Goal: Task Accomplishment & Management: Manage account settings

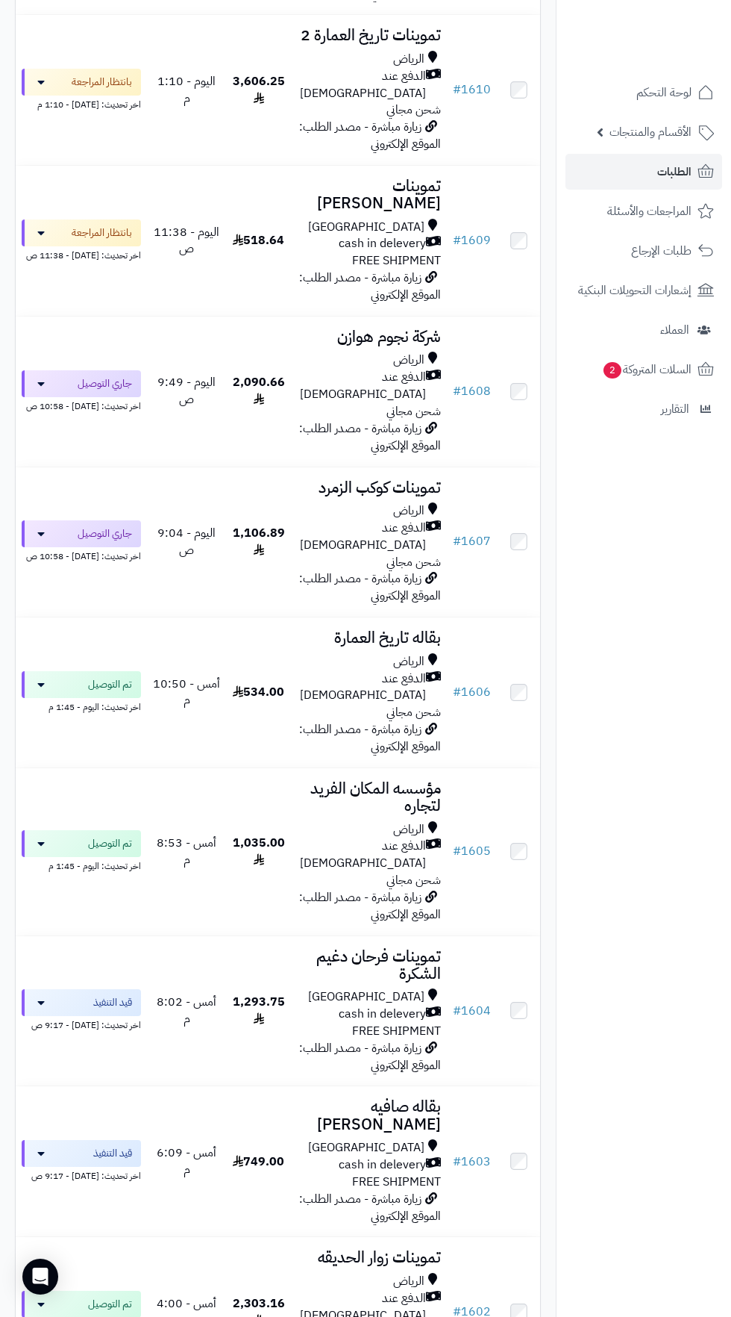
scroll to position [581, 0]
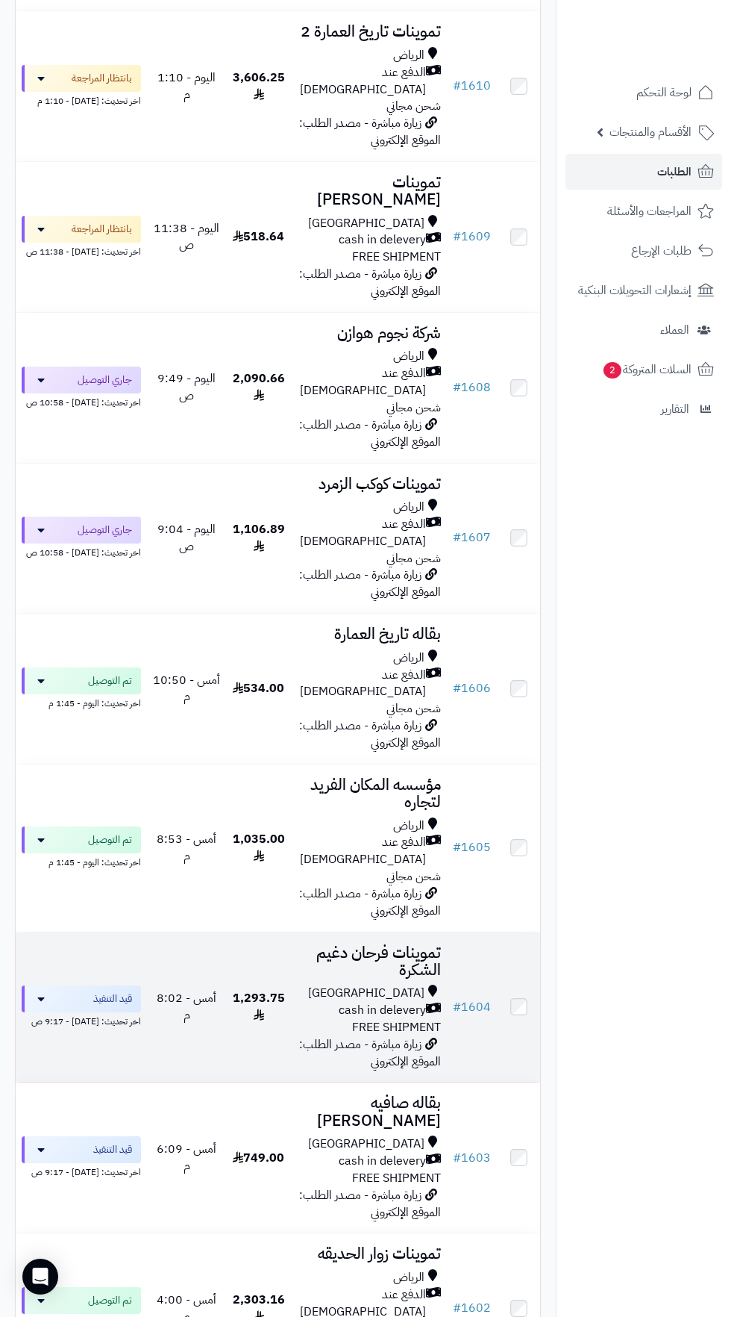
click at [355, 984] on div "[GEOGRAPHIC_DATA]" at bounding box center [369, 992] width 145 height 17
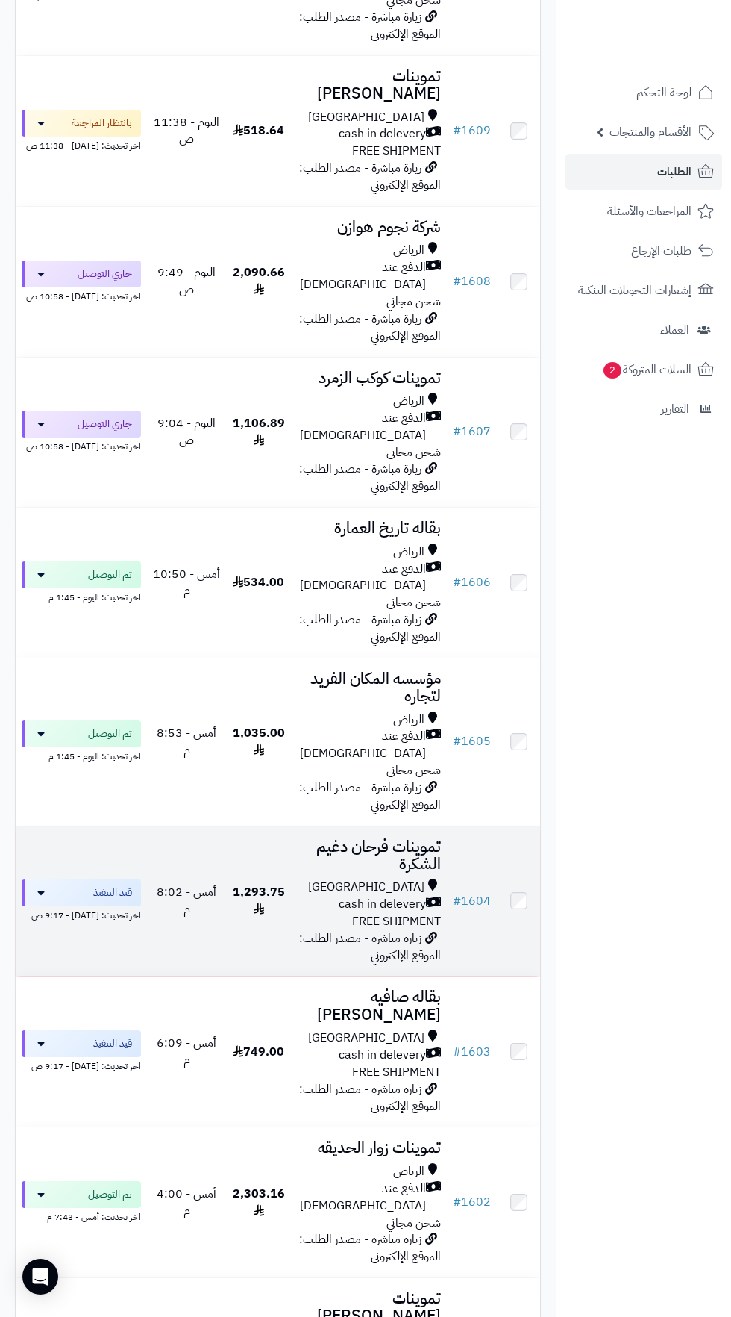
scroll to position [775, 0]
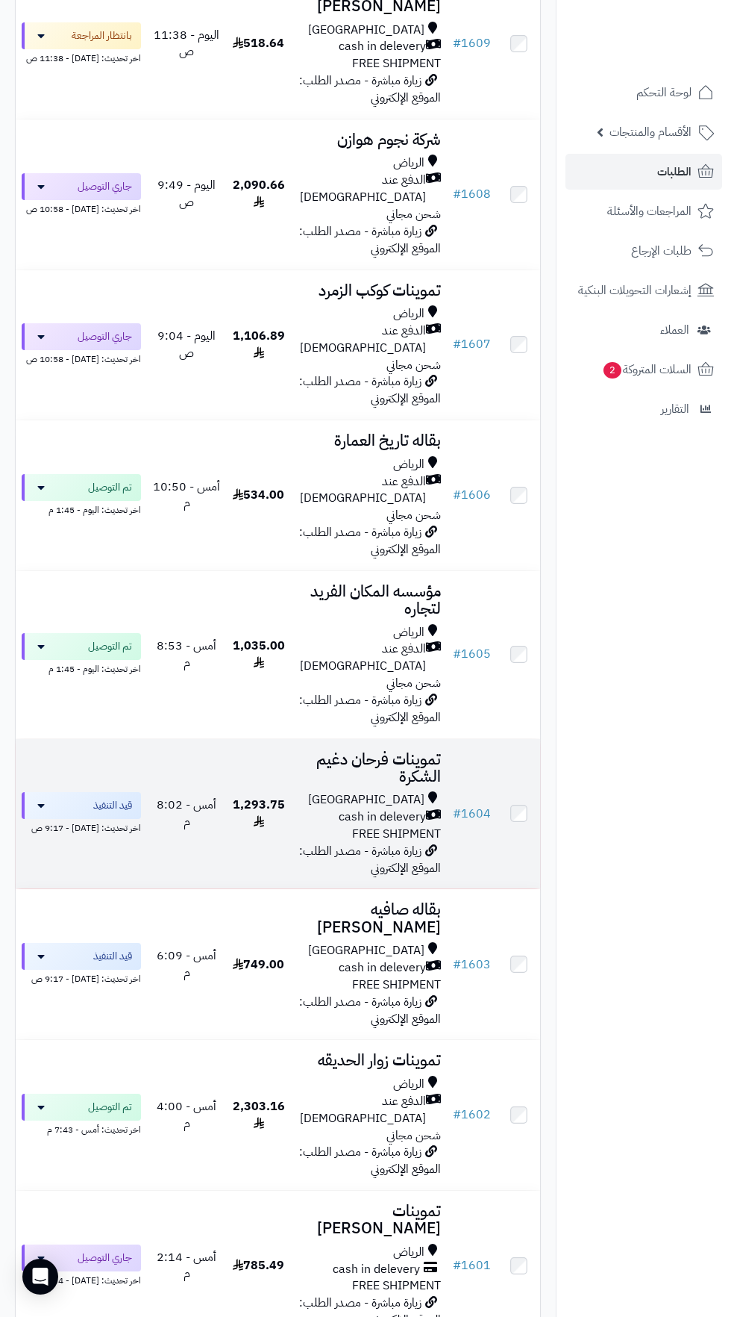
click at [388, 808] on span "cash in delevery" at bounding box center [382, 816] width 87 height 17
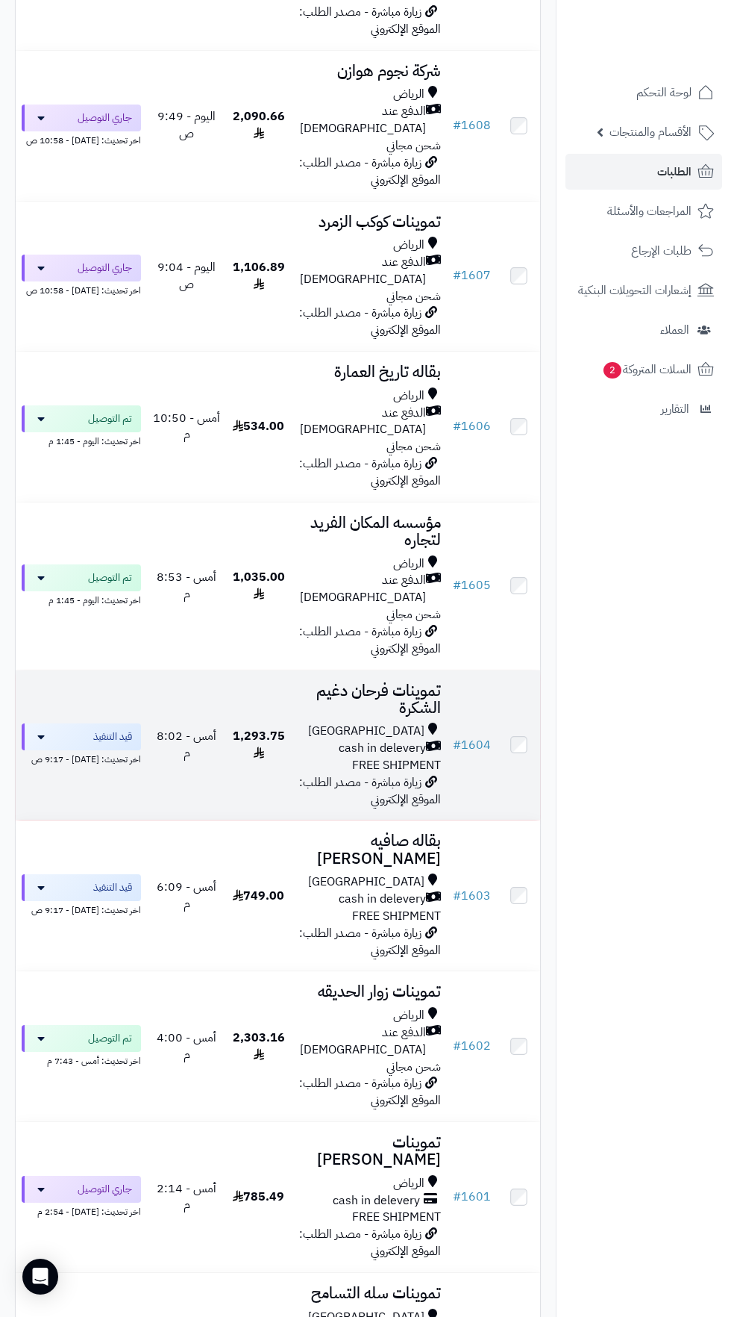
scroll to position [866, 0]
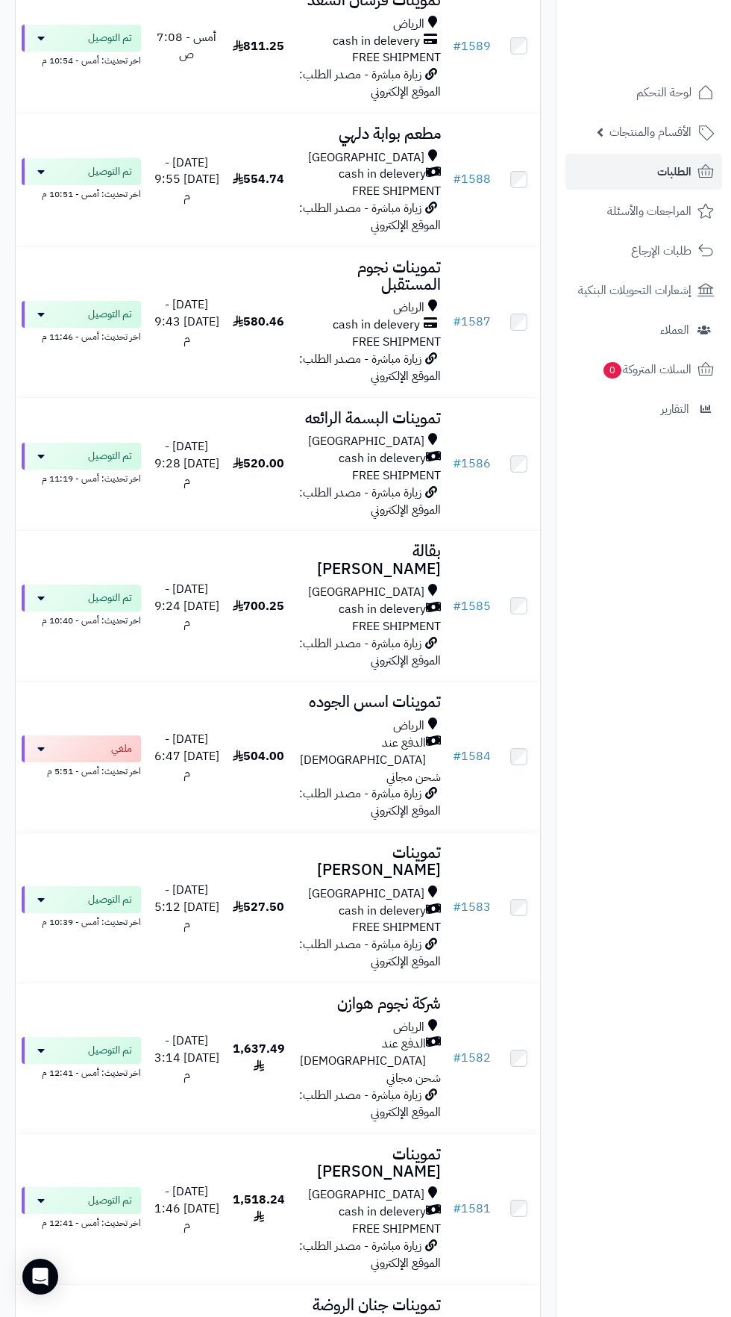
scroll to position [3742, 0]
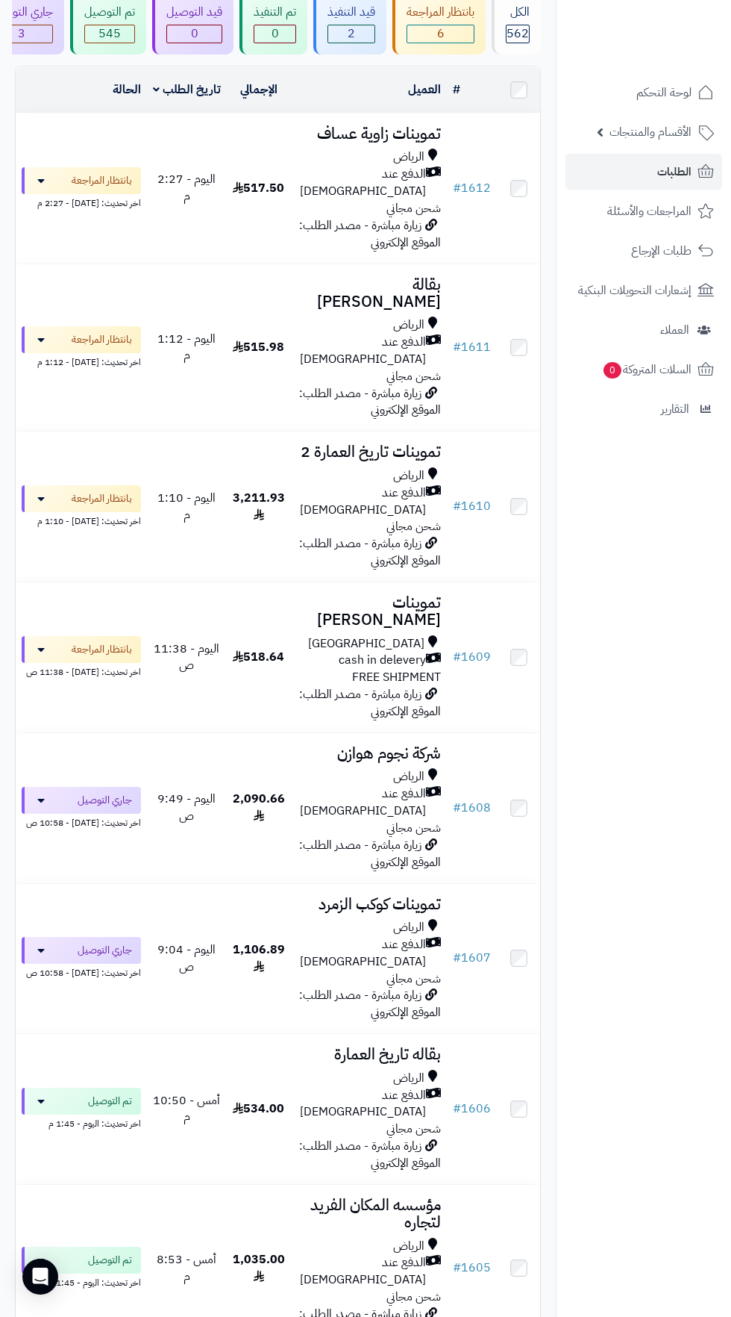
scroll to position [0, 0]
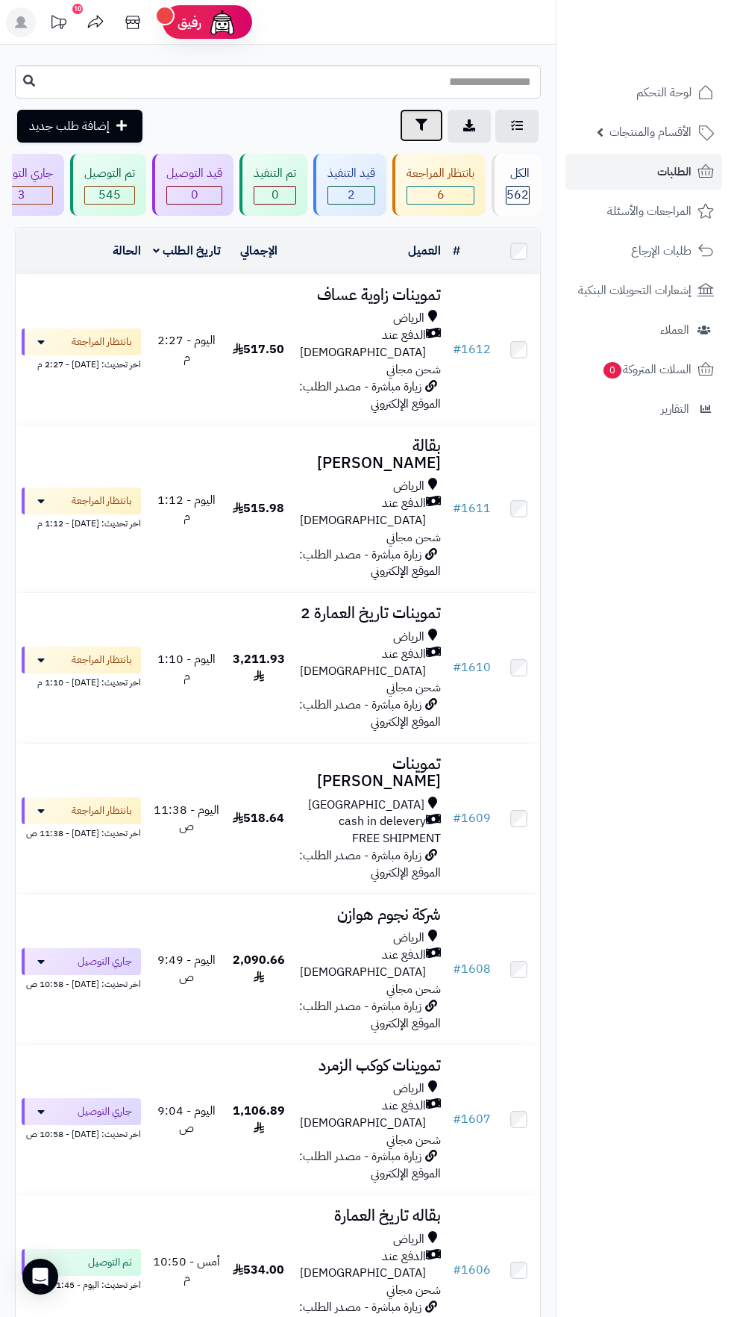
click at [421, 125] on icon "button" at bounding box center [422, 125] width 12 height 12
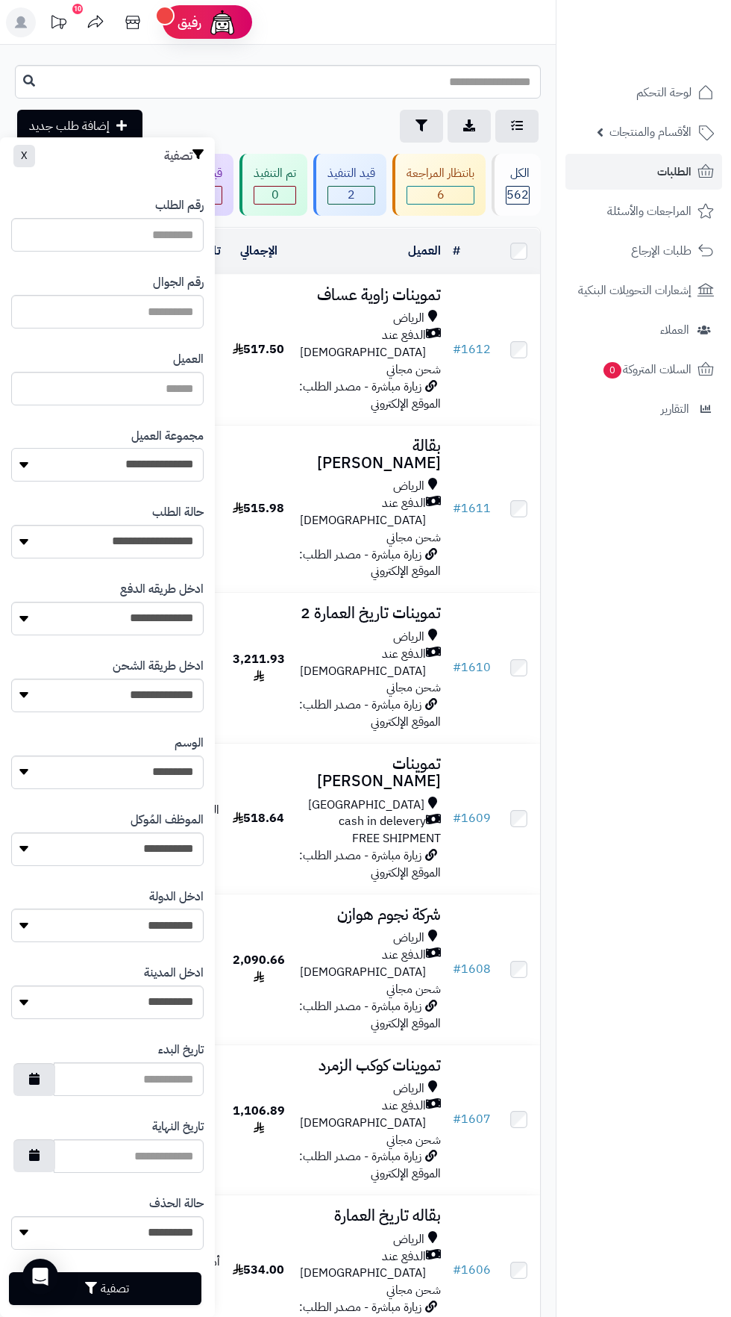
click at [155, 472] on select "**********" at bounding box center [107, 465] width 193 height 34
select select "*"
click at [129, 1268] on div "تصفية" at bounding box center [107, 1288] width 193 height 55
click at [122, 1287] on button "تصفية" at bounding box center [105, 1287] width 193 height 33
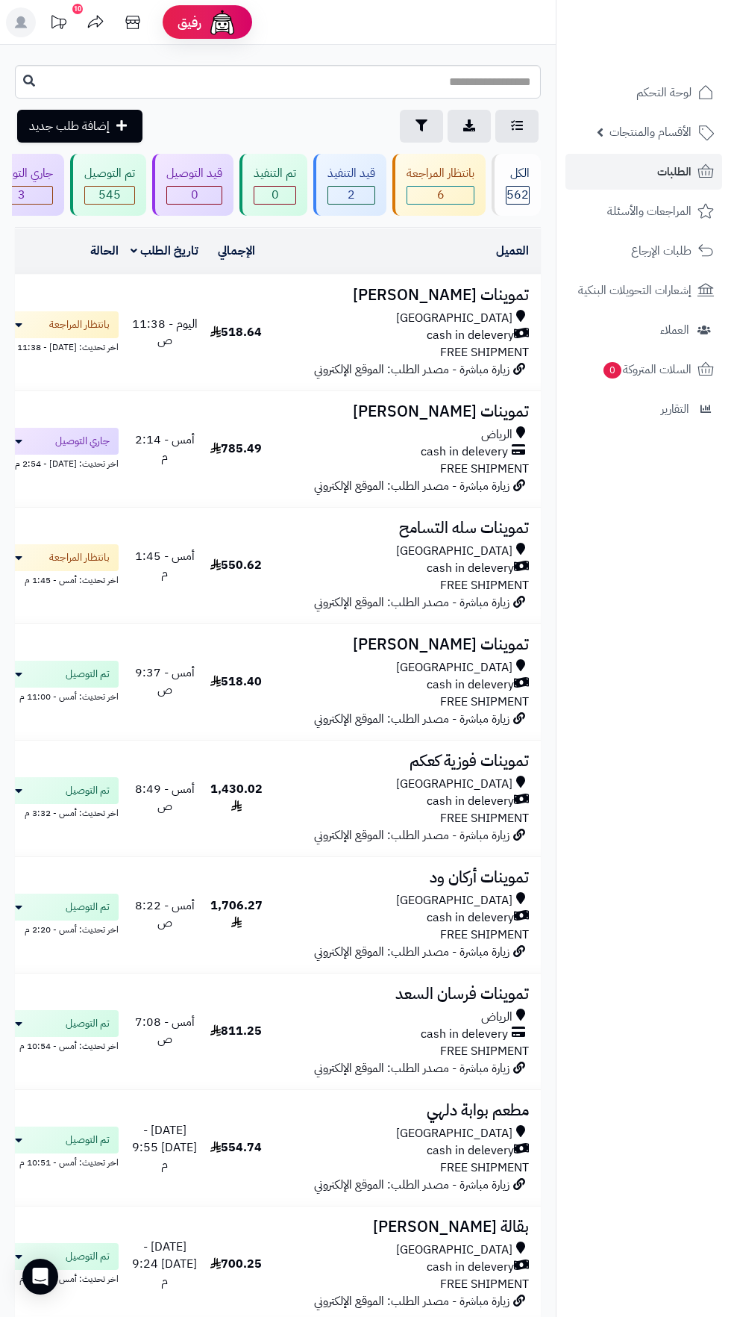
scroll to position [0, -85]
click at [405, 140] on button "تصفية" at bounding box center [421, 125] width 43 height 33
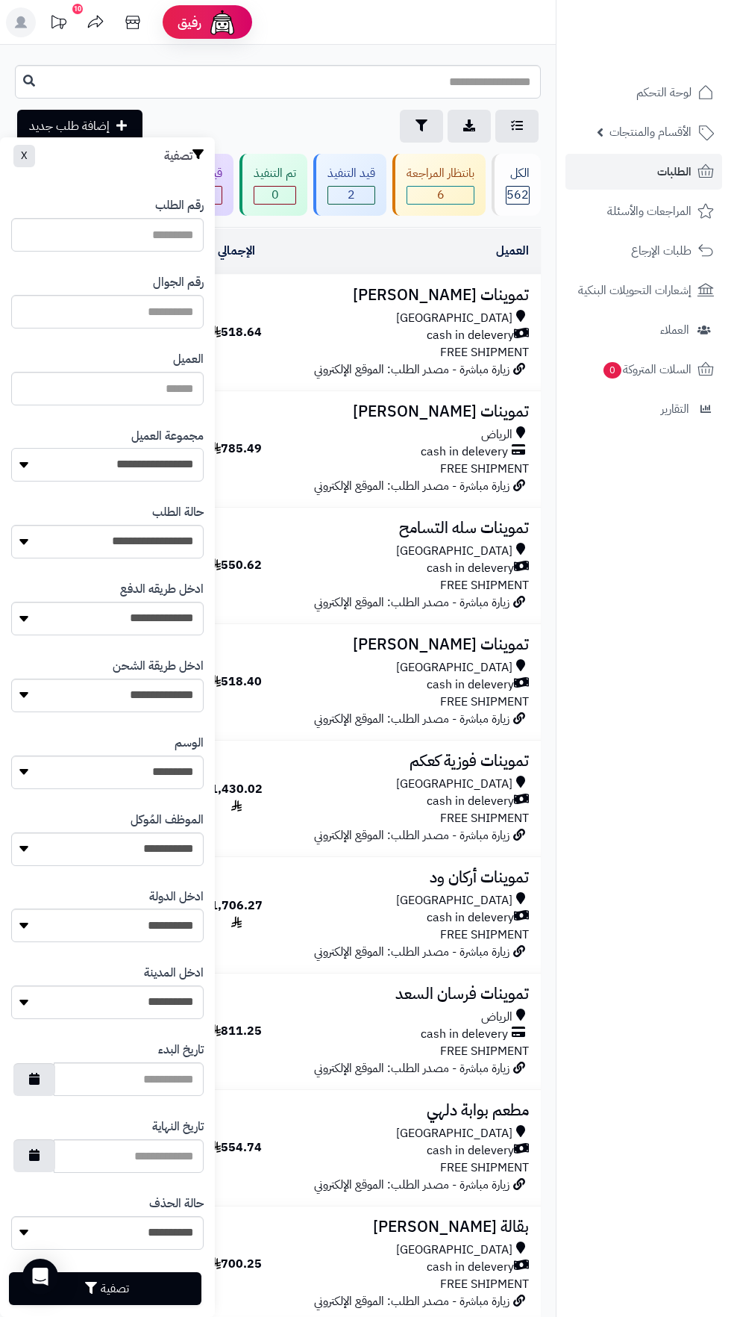
click at [164, 472] on select "**********" at bounding box center [107, 465] width 193 height 34
select select "*"
click at [126, 1287] on button "تصفية" at bounding box center [105, 1287] width 193 height 33
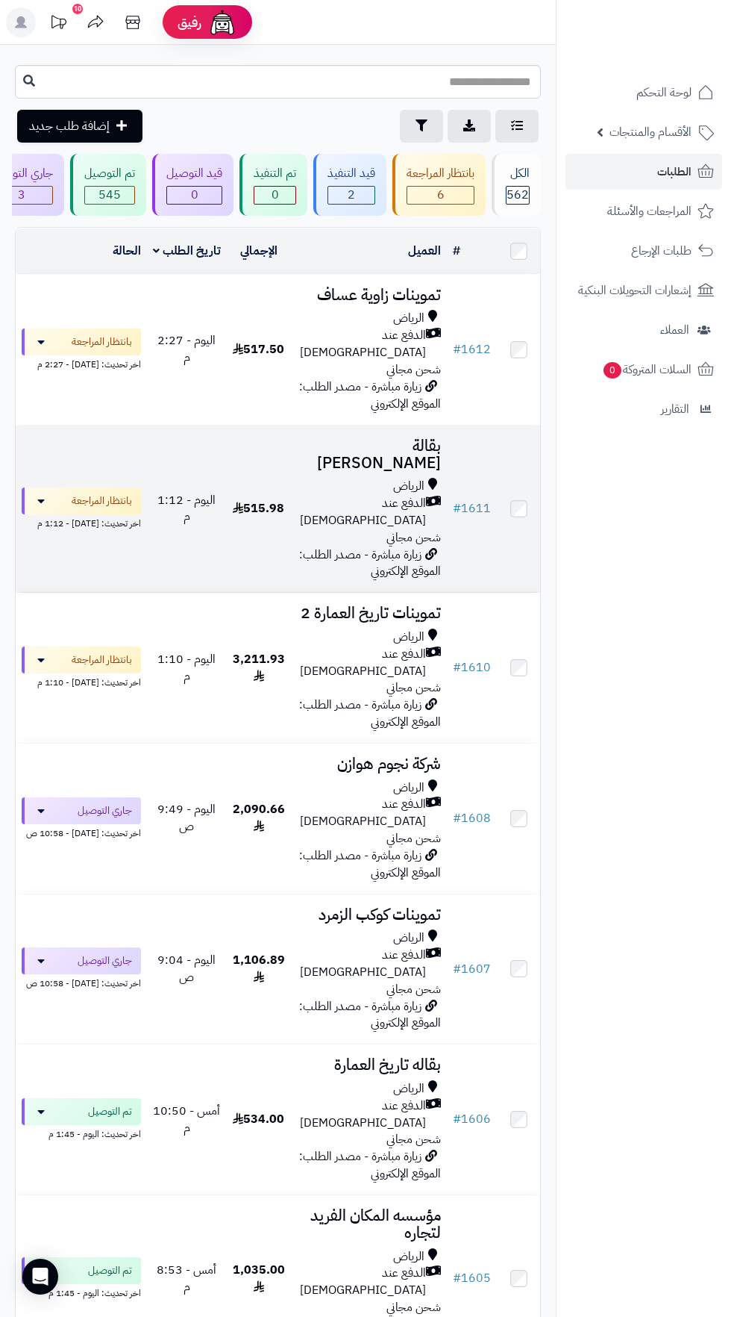
click at [323, 478] on div "الرياض" at bounding box center [369, 486] width 145 height 17
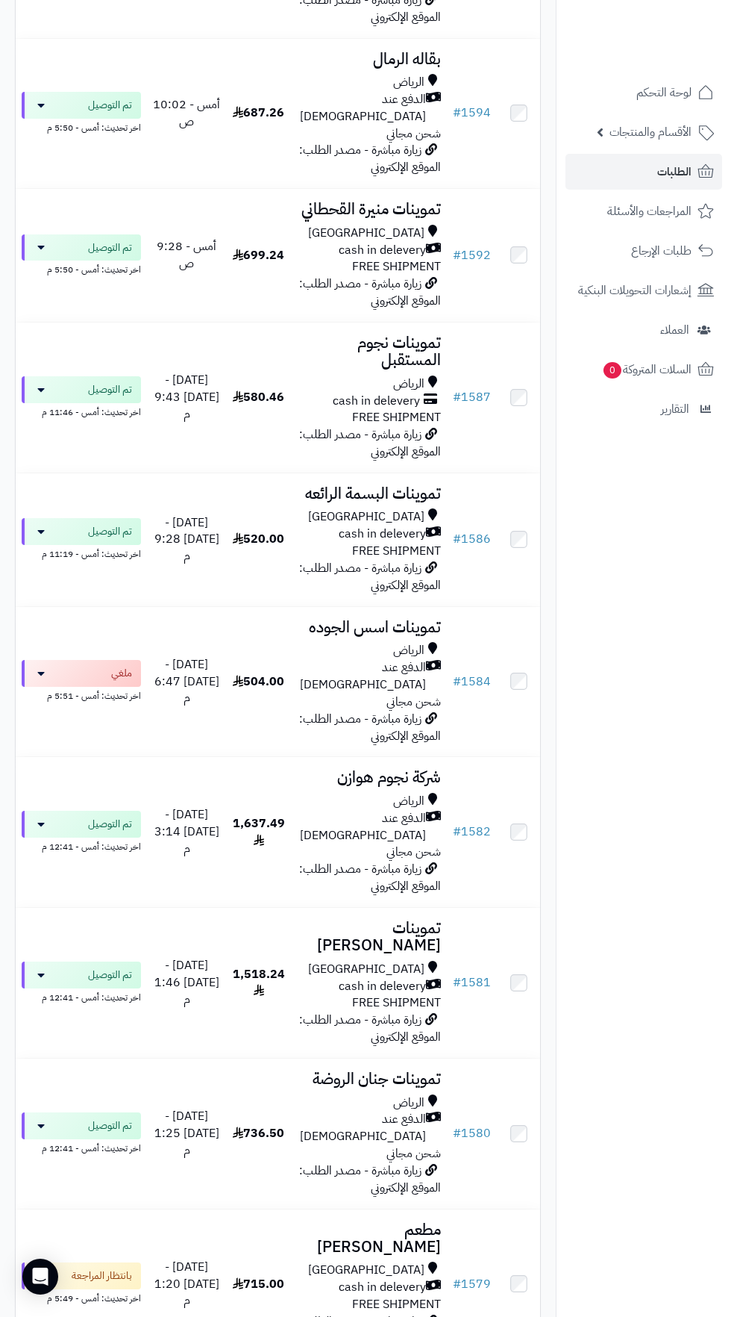
scroll to position [2729, 0]
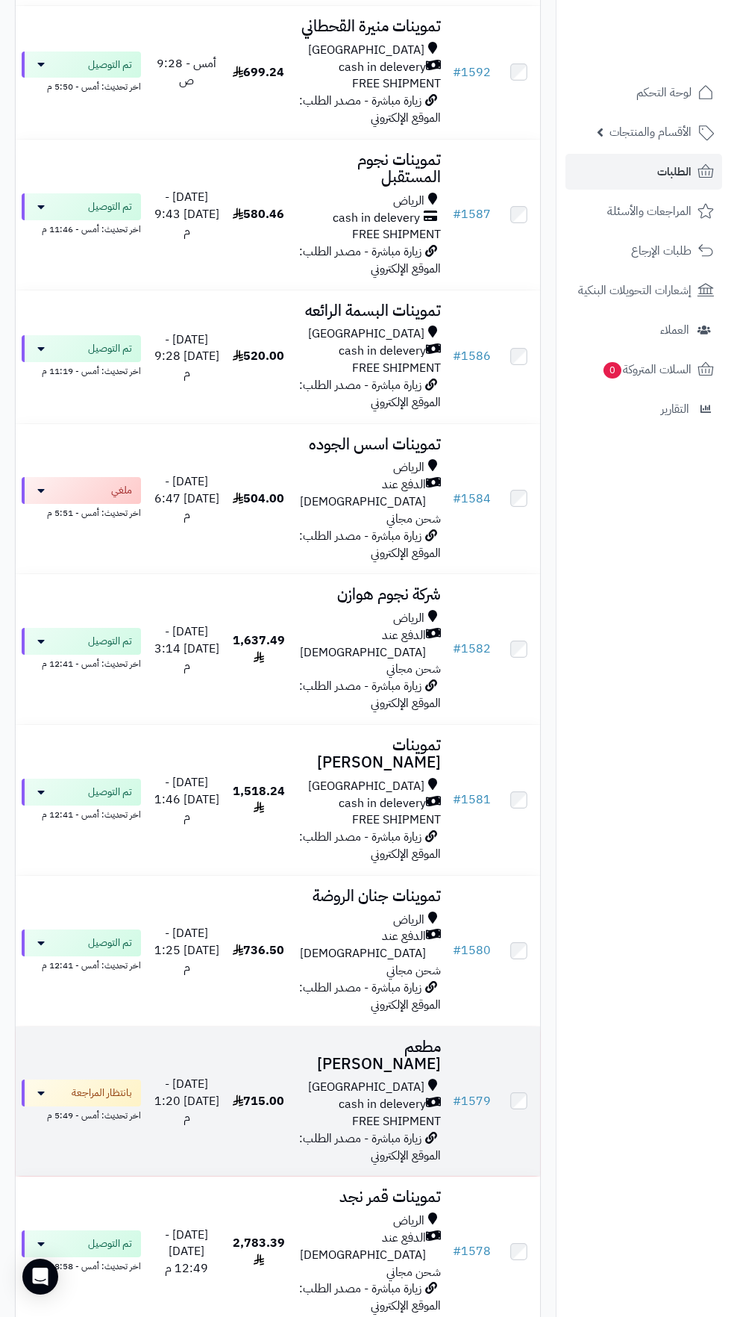
click at [299, 1129] on span "زيارة مباشرة - مصدر الطلب: الموقع الإلكتروني" at bounding box center [370, 1146] width 142 height 35
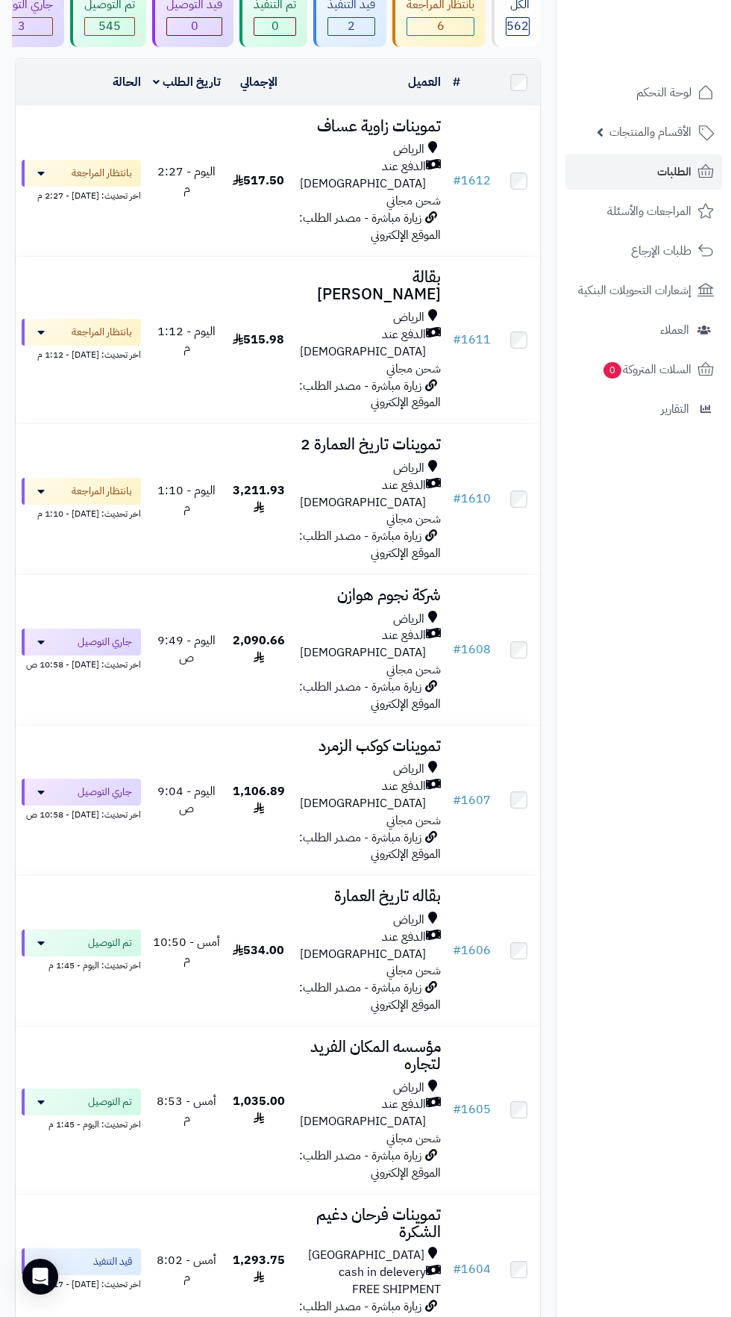
scroll to position [0, 0]
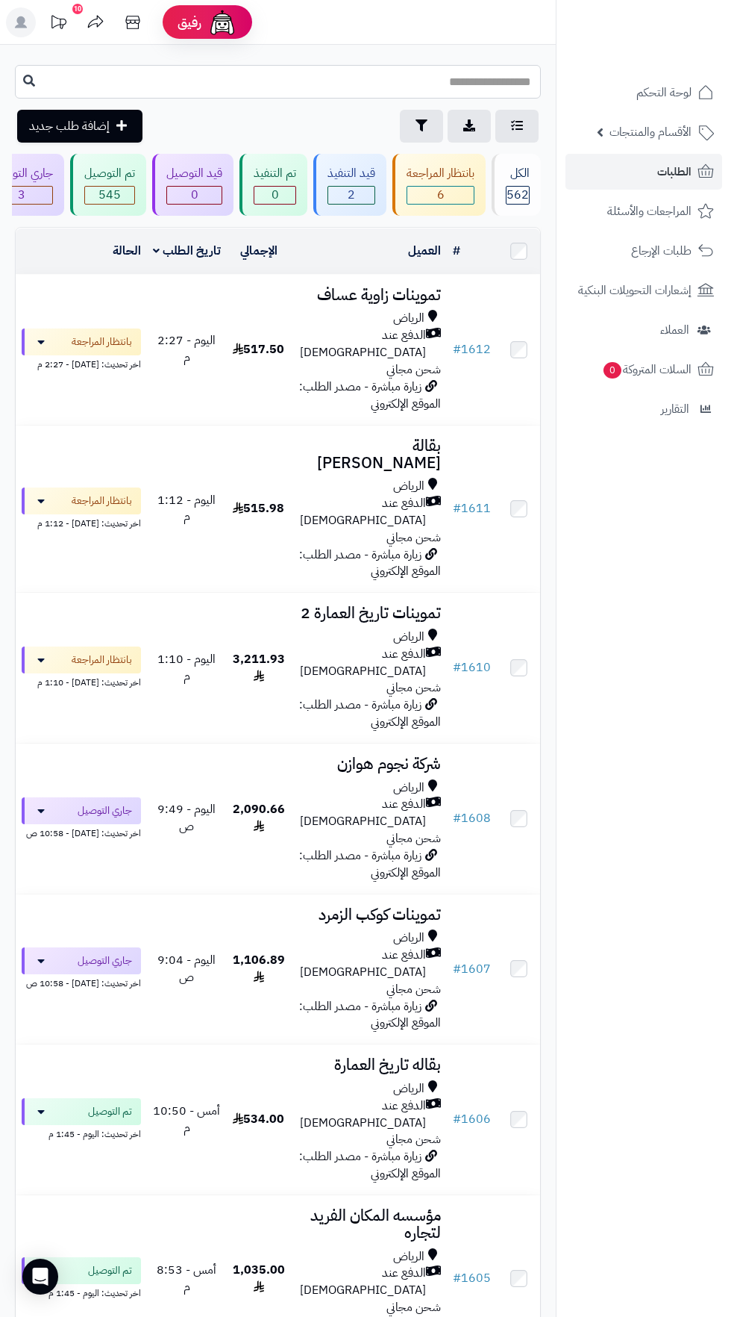
click at [424, 81] on input "text" at bounding box center [278, 82] width 526 height 34
click at [419, 125] on icon "button" at bounding box center [422, 125] width 12 height 12
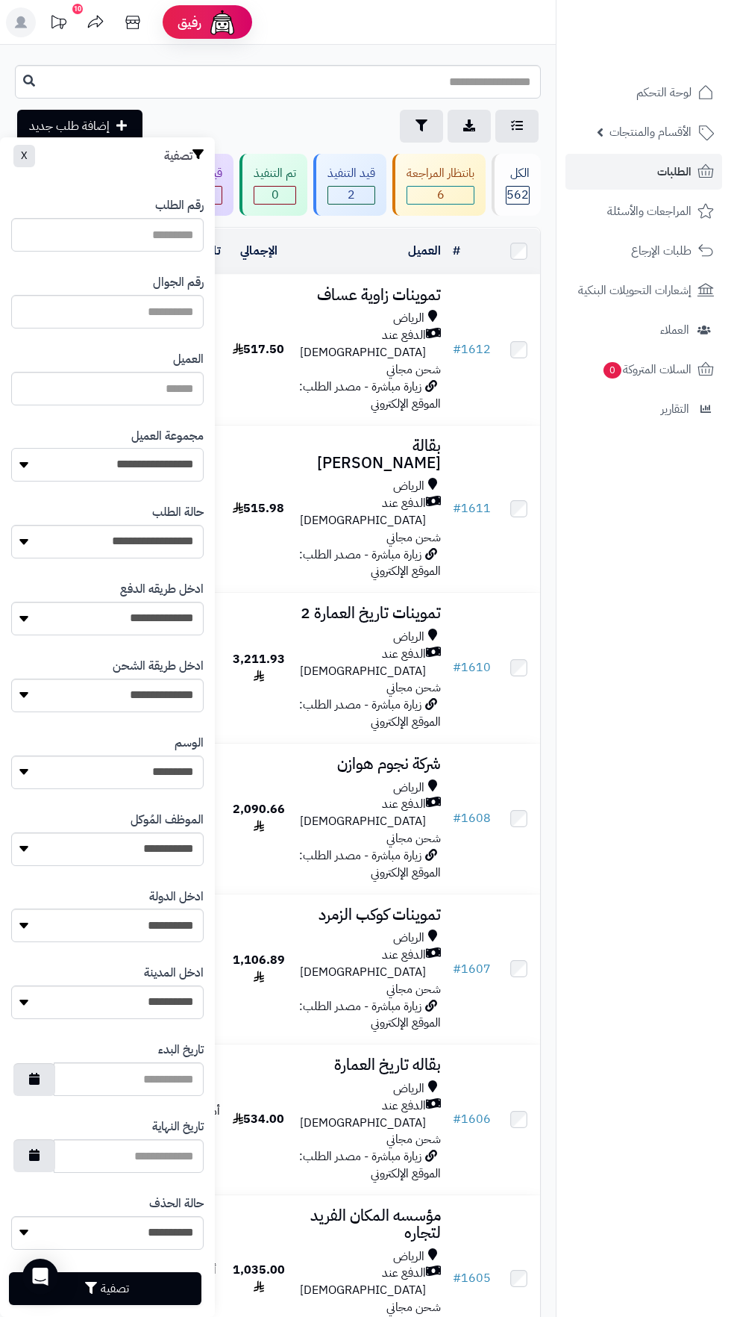
click at [162, 469] on select "**********" at bounding box center [107, 465] width 193 height 34
select select "*"
click at [154, 1284] on button "تصفية" at bounding box center [105, 1288] width 193 height 33
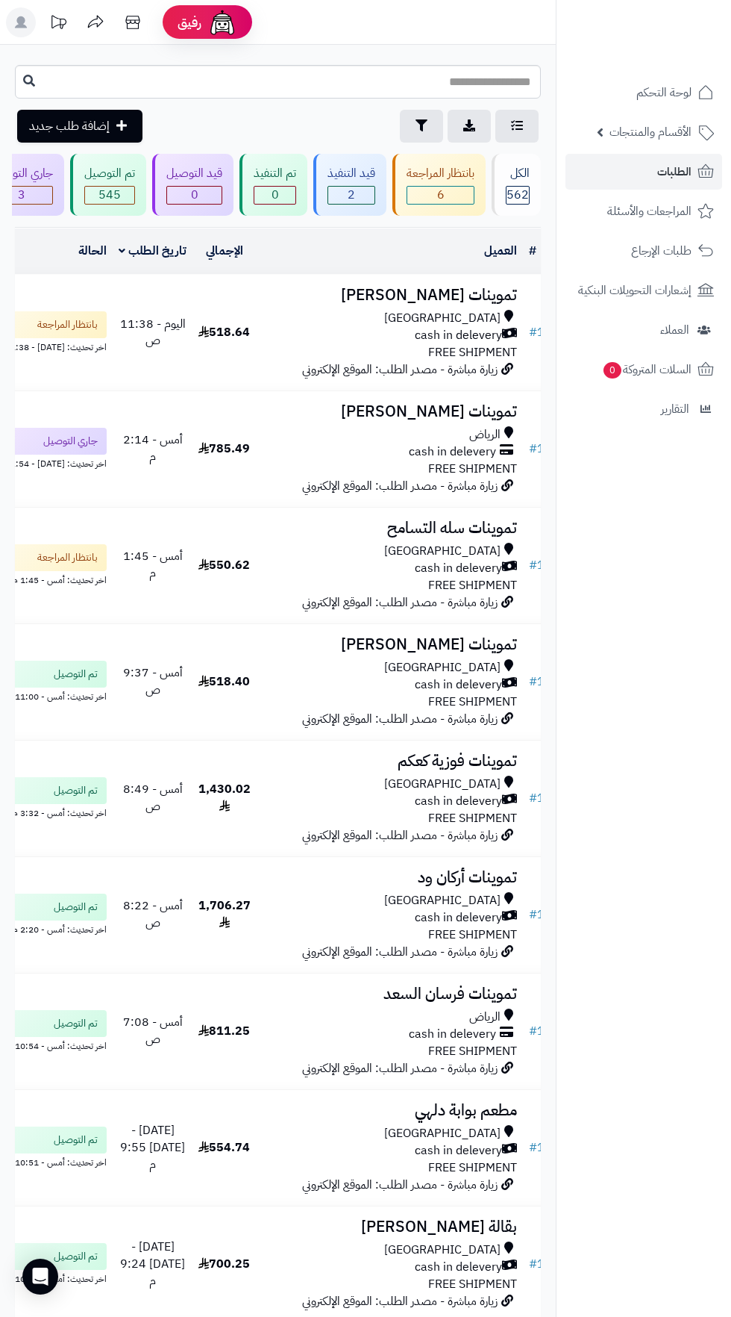
scroll to position [0, -72]
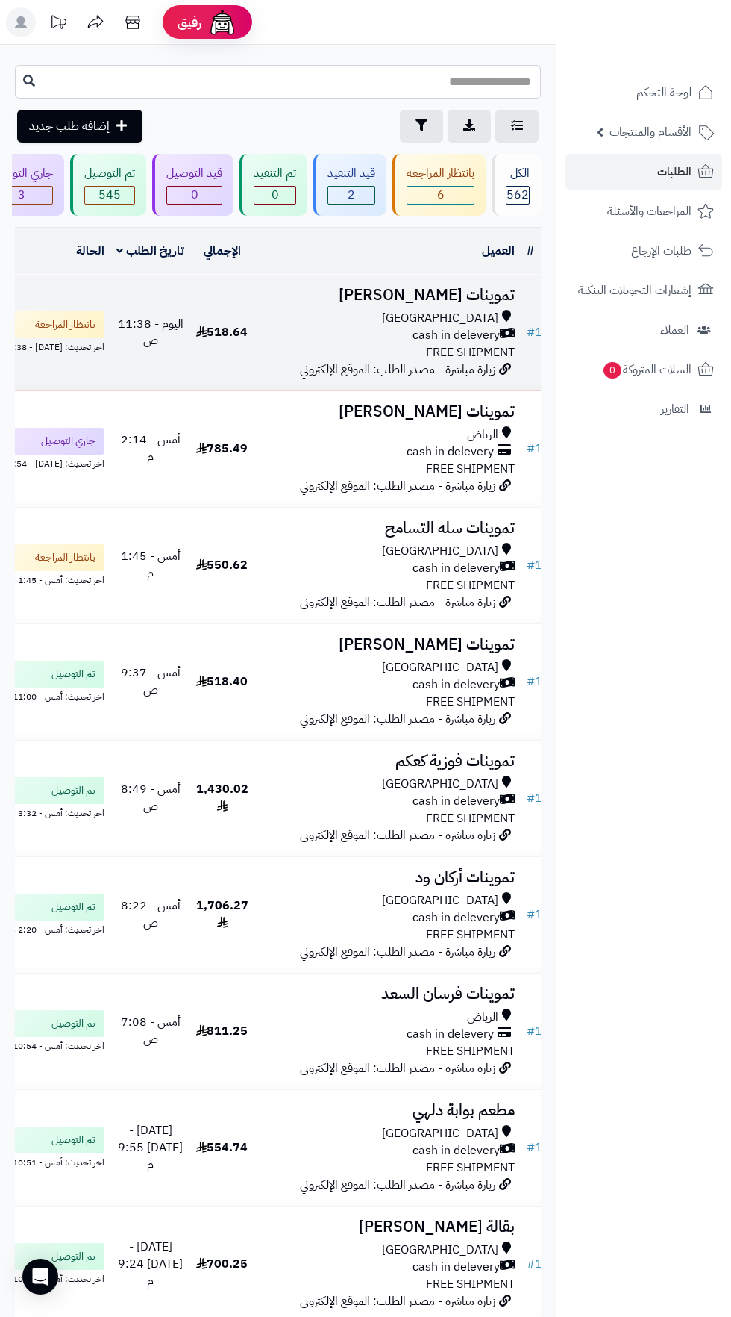
click at [392, 328] on div "cash in delevery" at bounding box center [387, 335] width 255 height 17
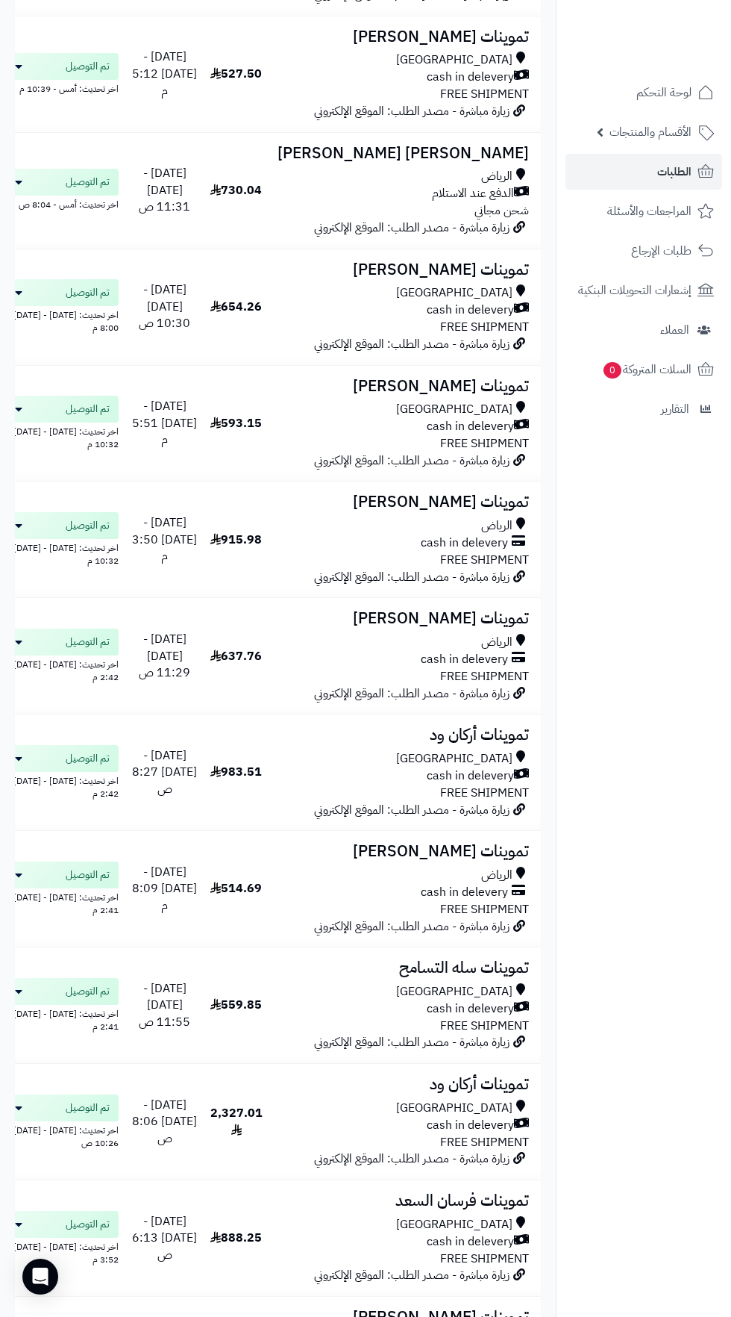
scroll to position [0, 0]
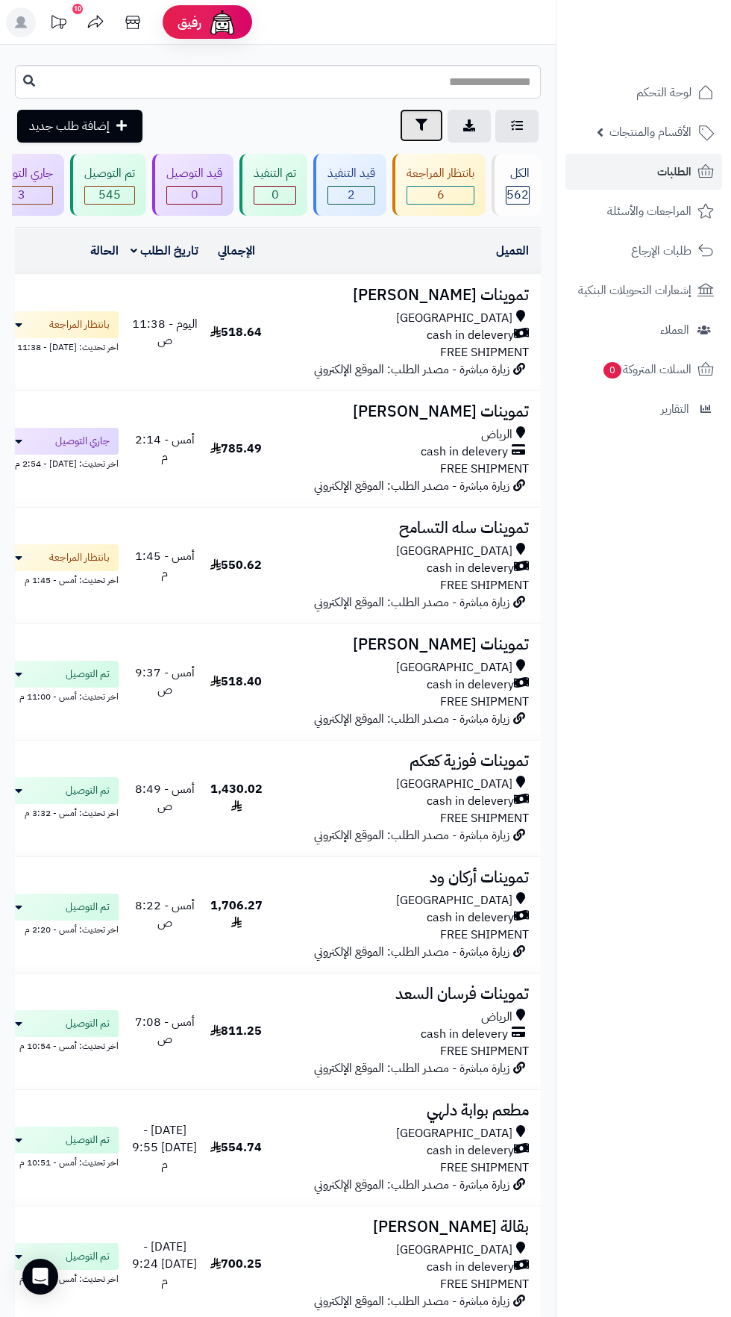
click at [421, 125] on icon "button" at bounding box center [422, 125] width 12 height 12
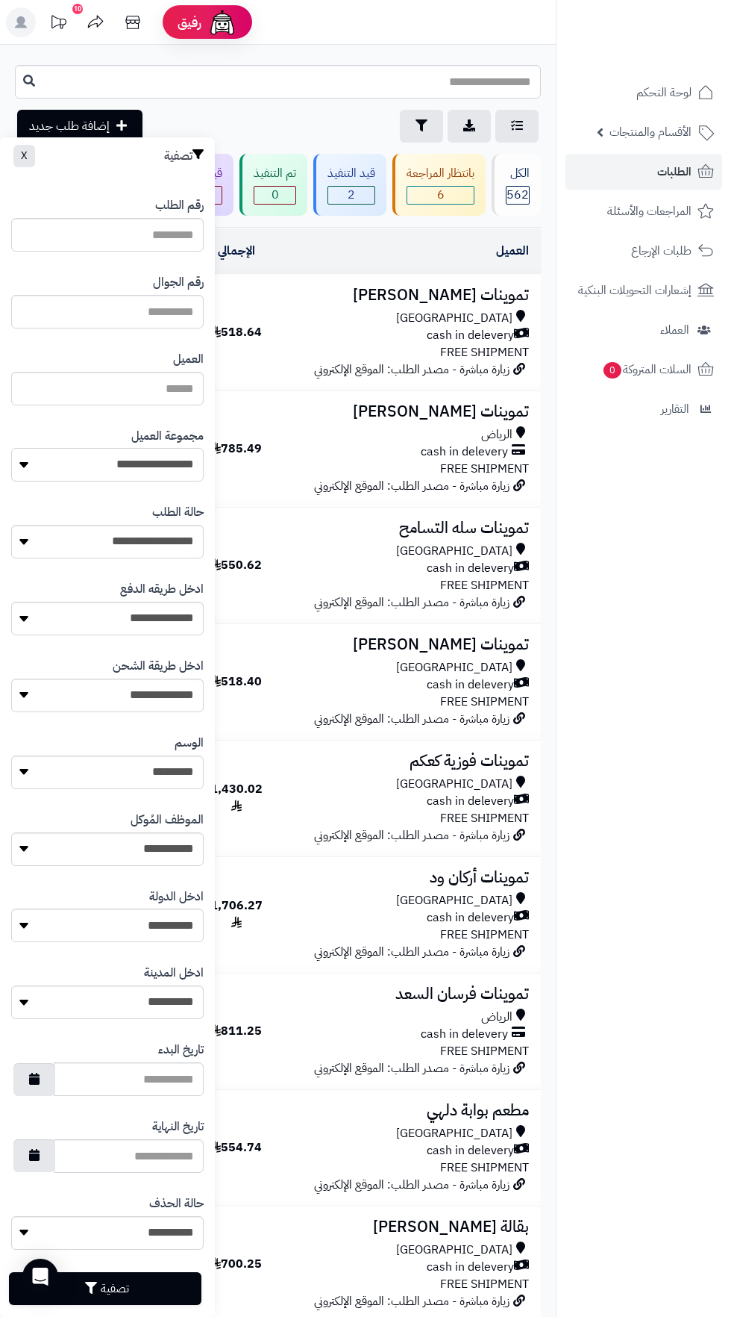
click at [166, 472] on select "**********" at bounding box center [107, 465] width 193 height 34
select select
click at [160, 1275] on button "تصفية" at bounding box center [105, 1287] width 193 height 33
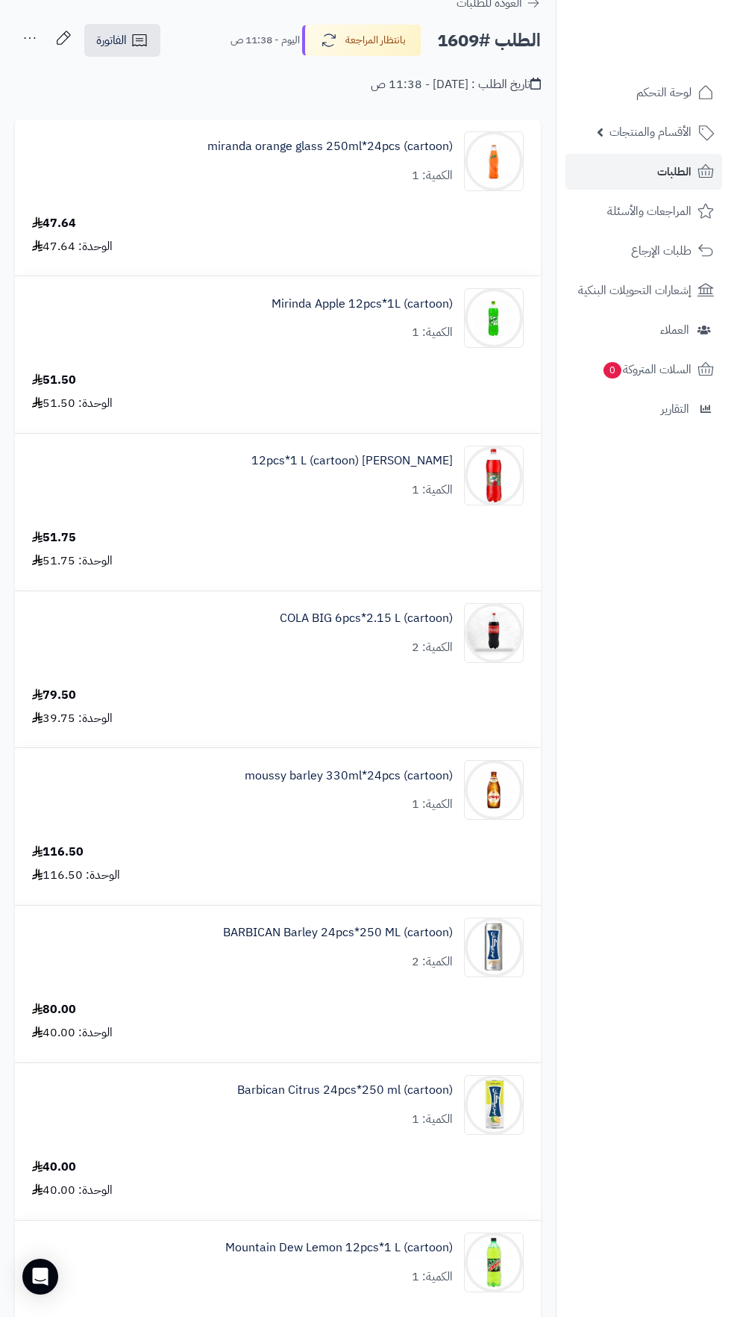
scroll to position [119, 0]
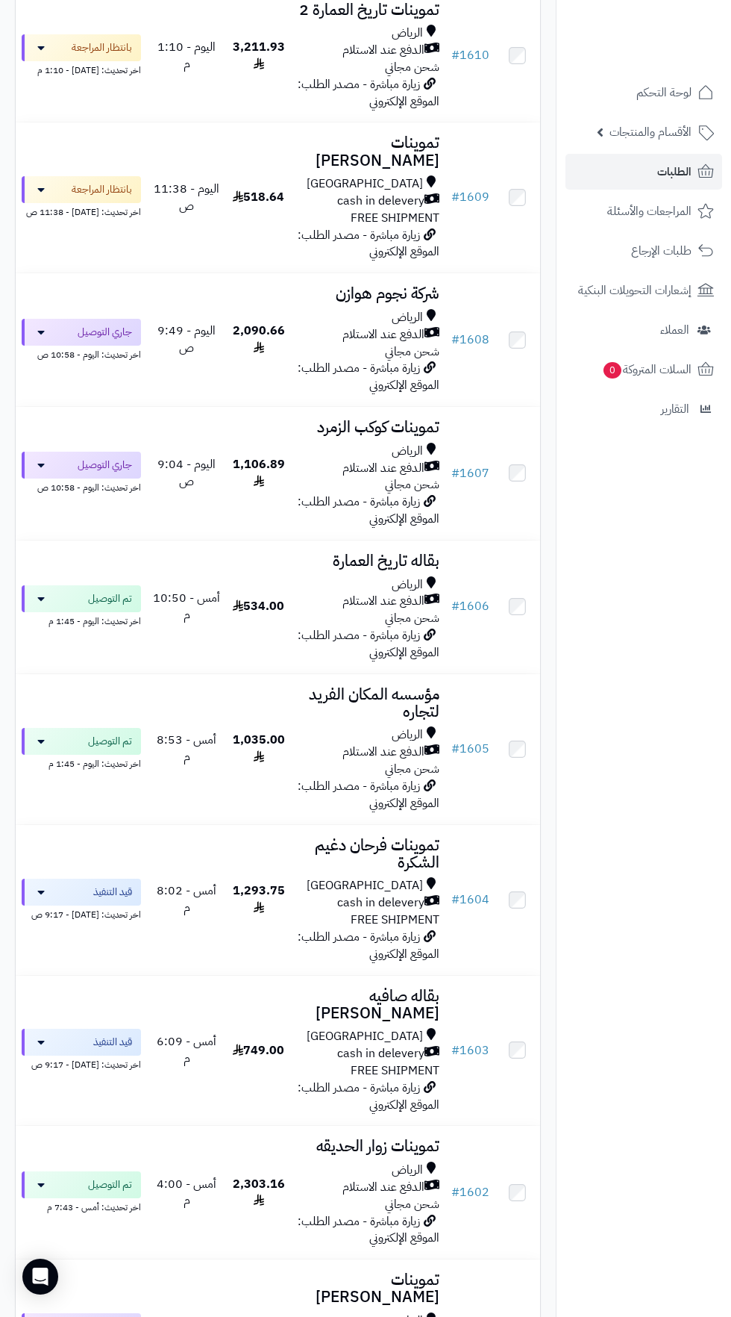
scroll to position [806, 0]
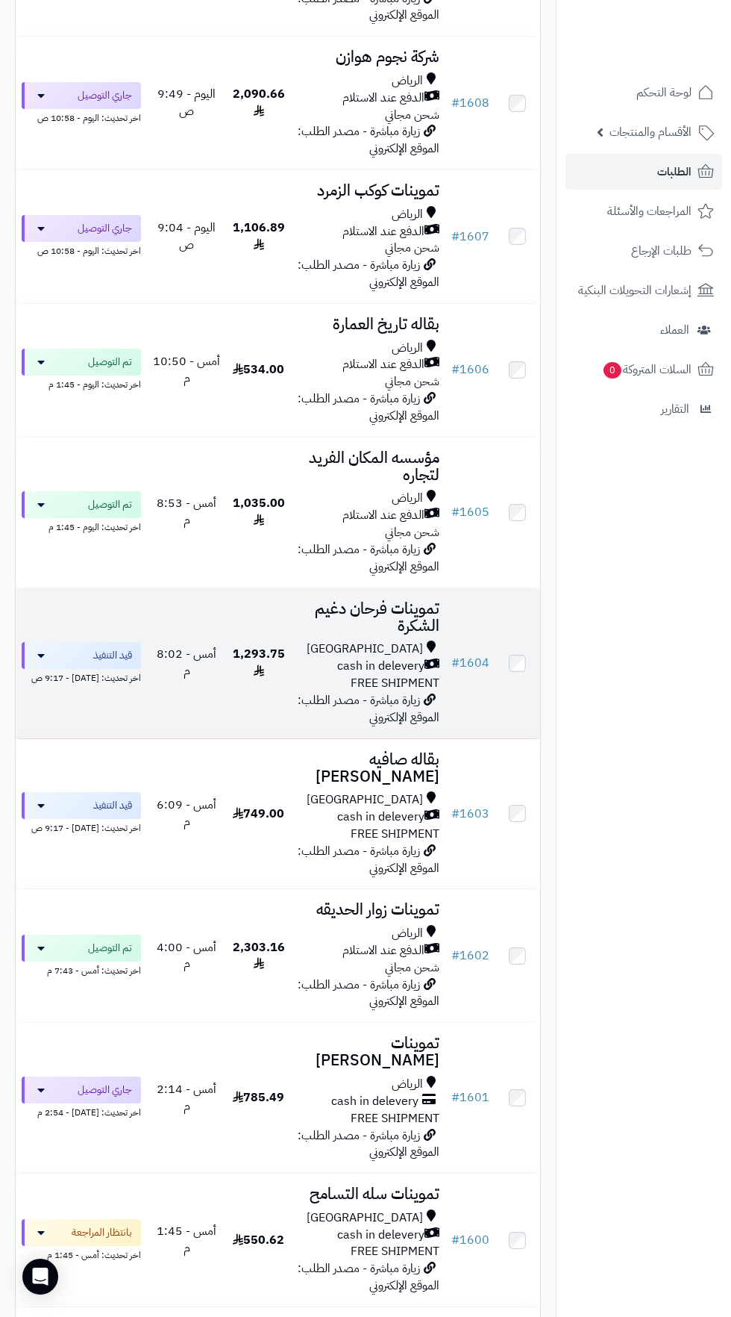
click at [102, 669] on div "اخر تحديث: [DATE] - 9:17 ص" at bounding box center [81, 677] width 119 height 16
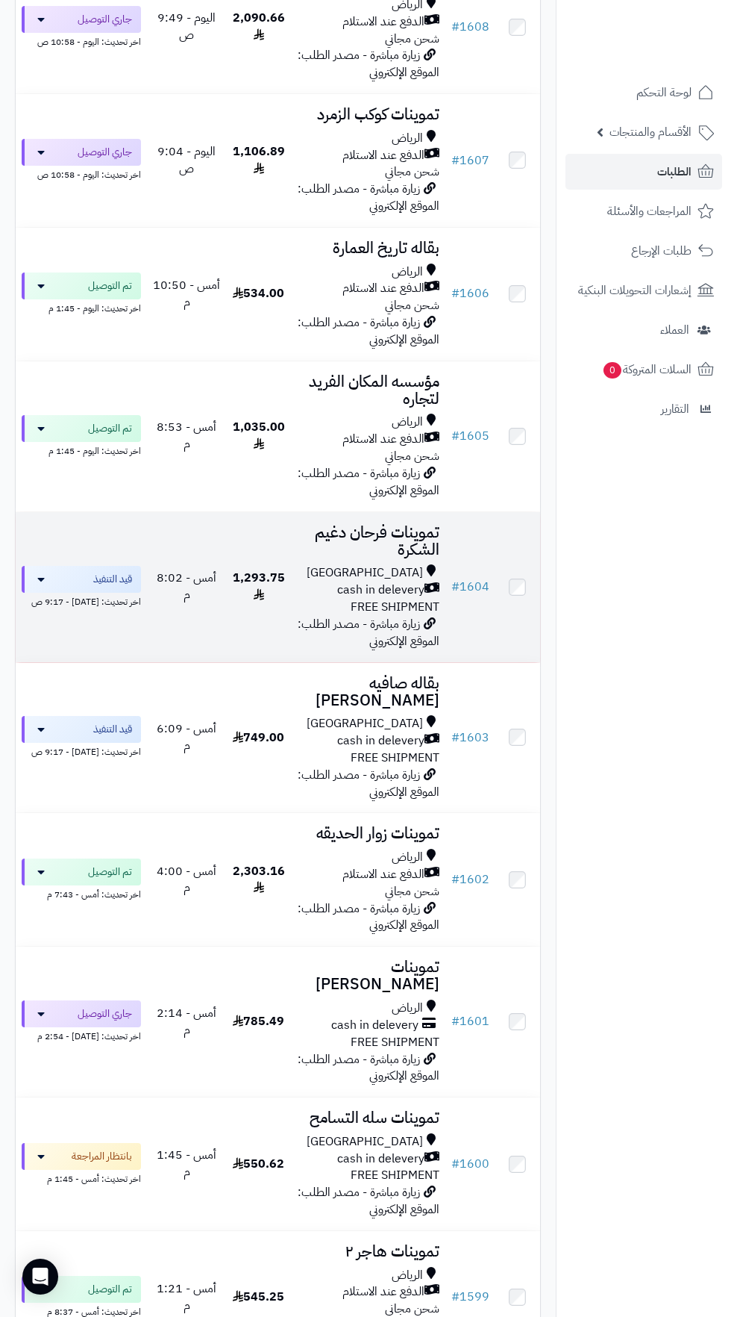
scroll to position [898, 0]
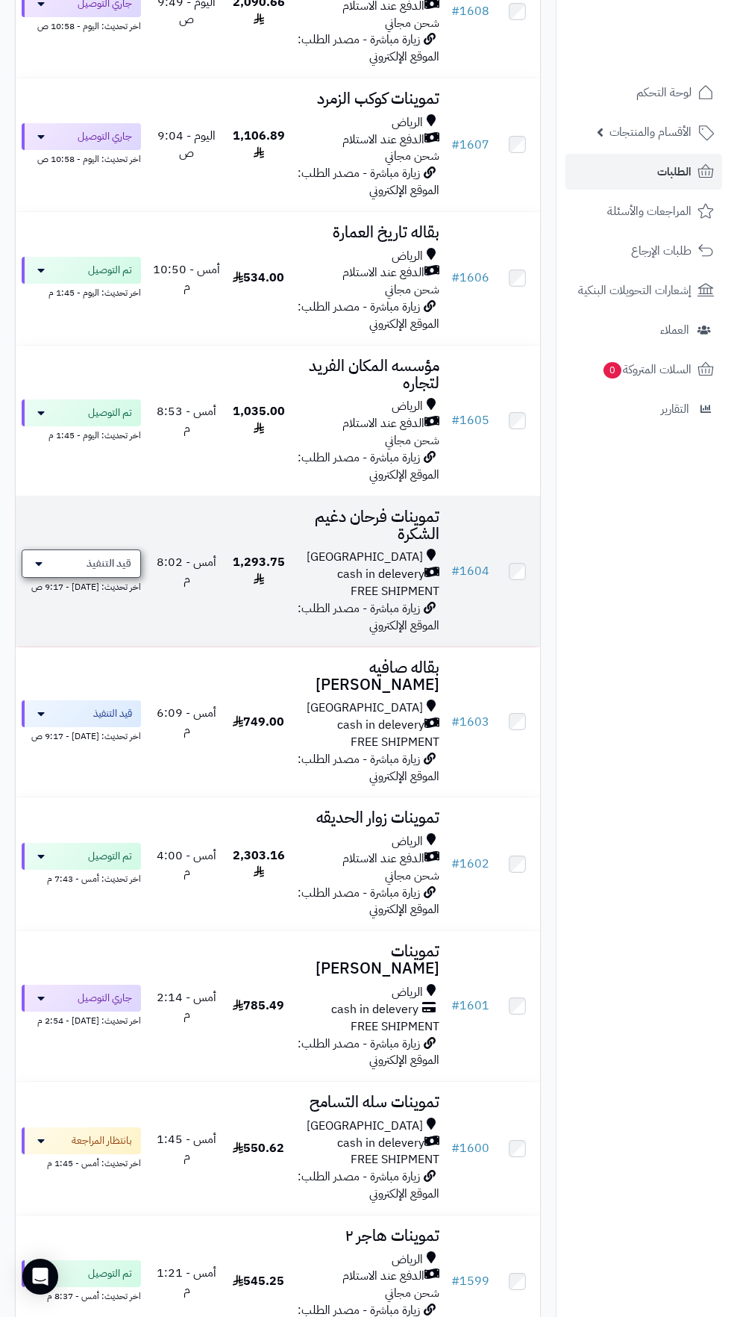
click at [111, 556] on span "قيد التنفيذ" at bounding box center [109, 563] width 45 height 15
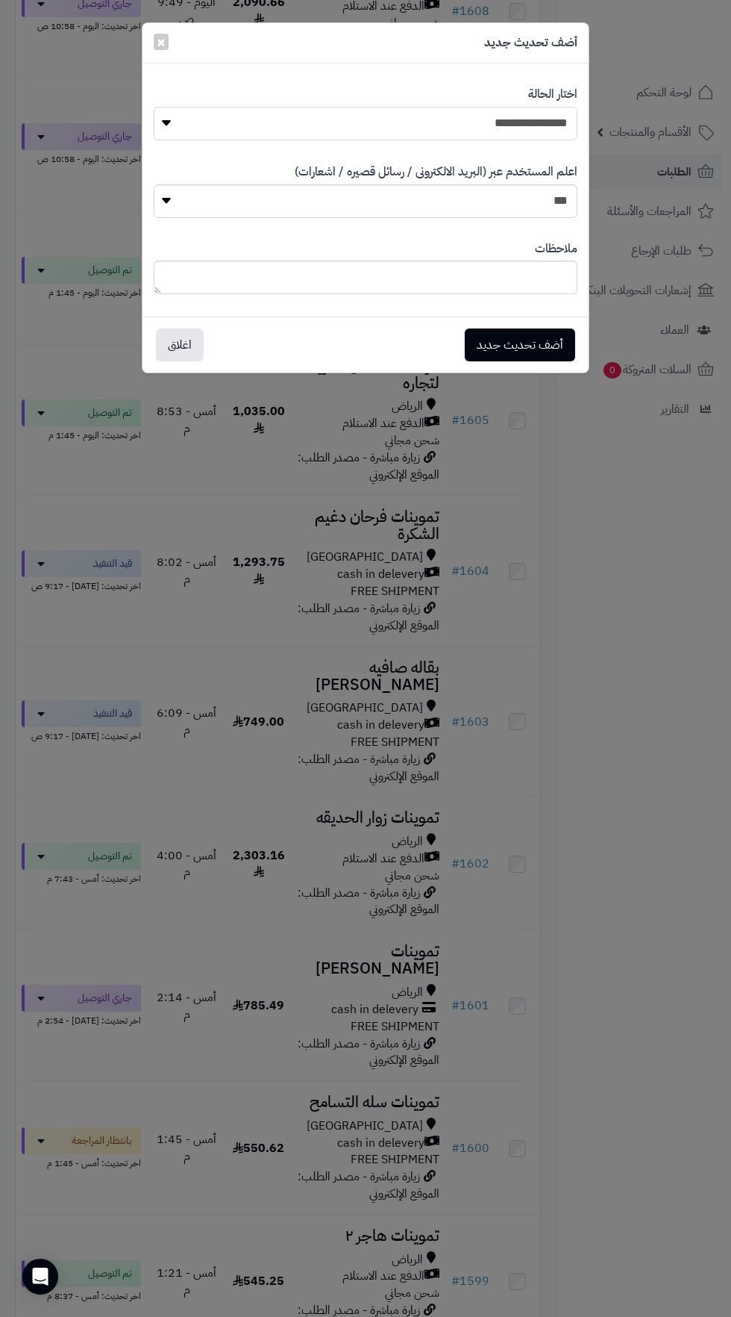
click at [528, 119] on select "**********" at bounding box center [366, 124] width 424 height 34
select select "**"
click at [526, 343] on button "أضف تحديث جديد" at bounding box center [520, 344] width 110 height 33
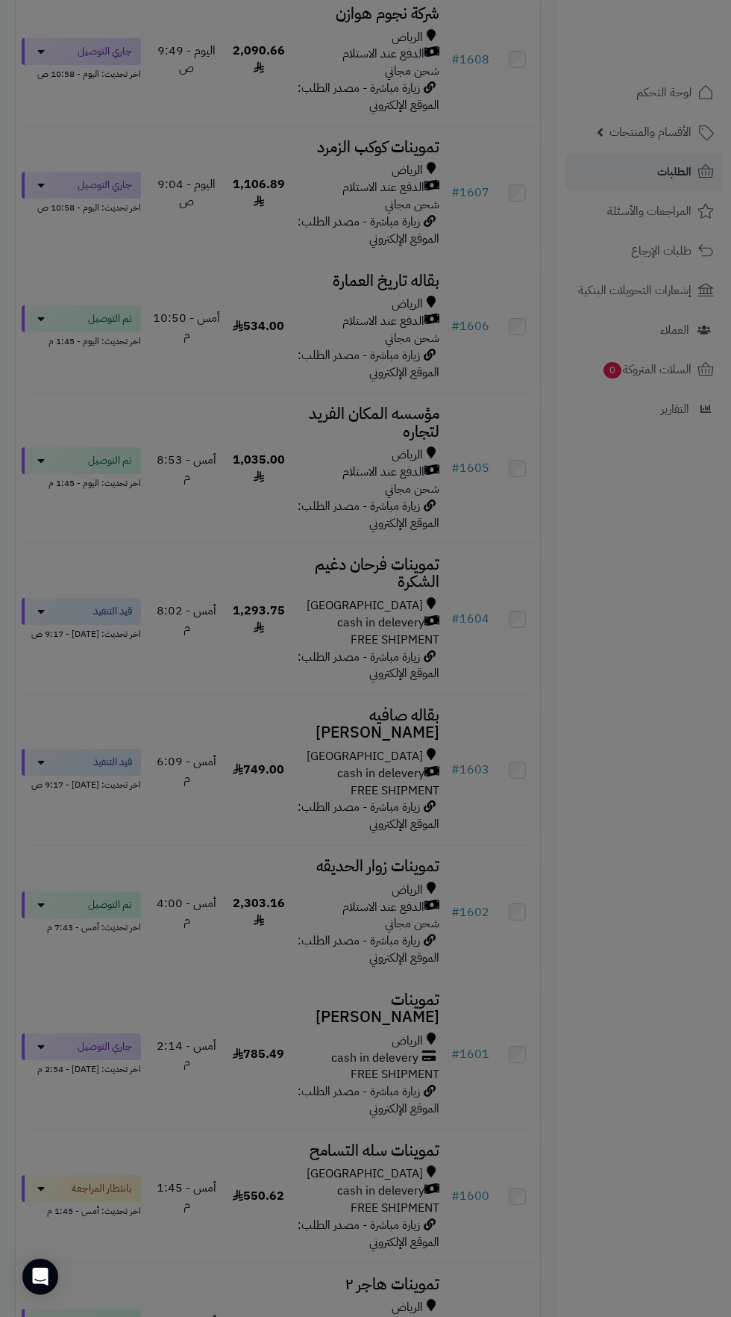
scroll to position [946, 0]
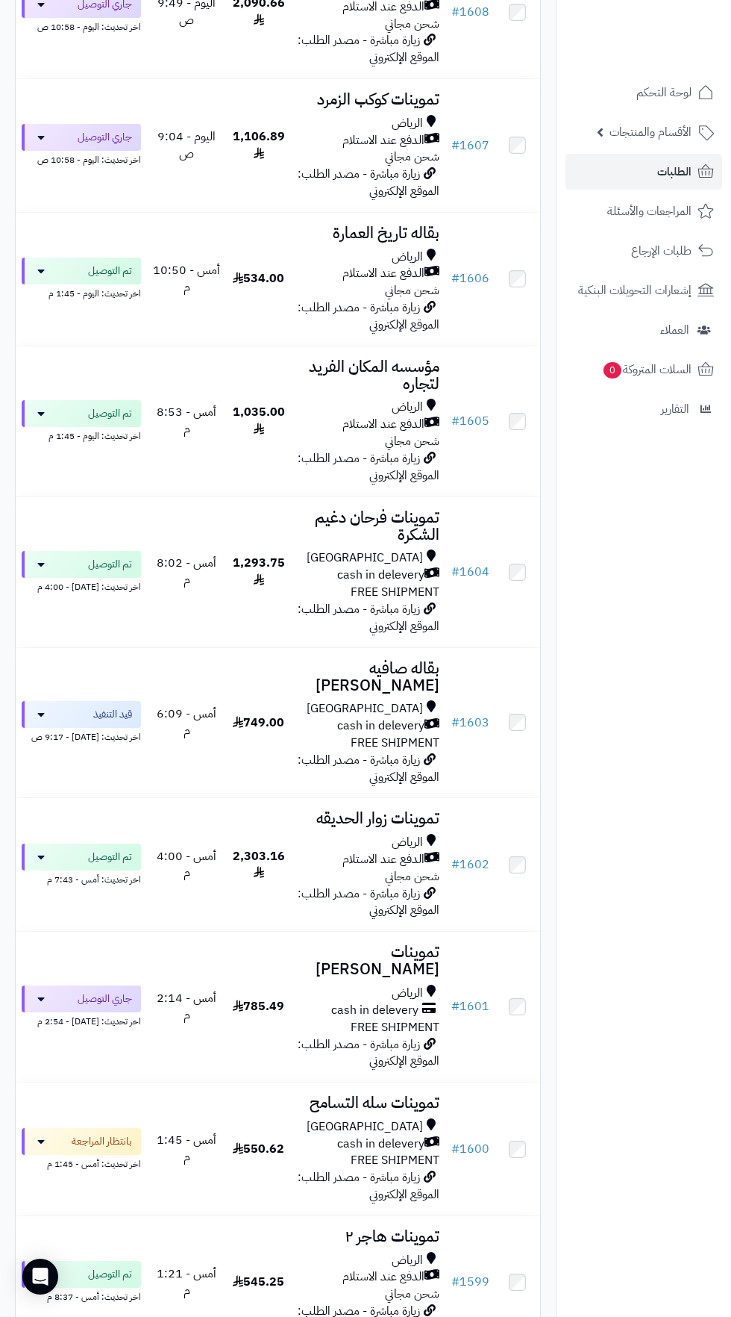
scroll to position [965, 0]
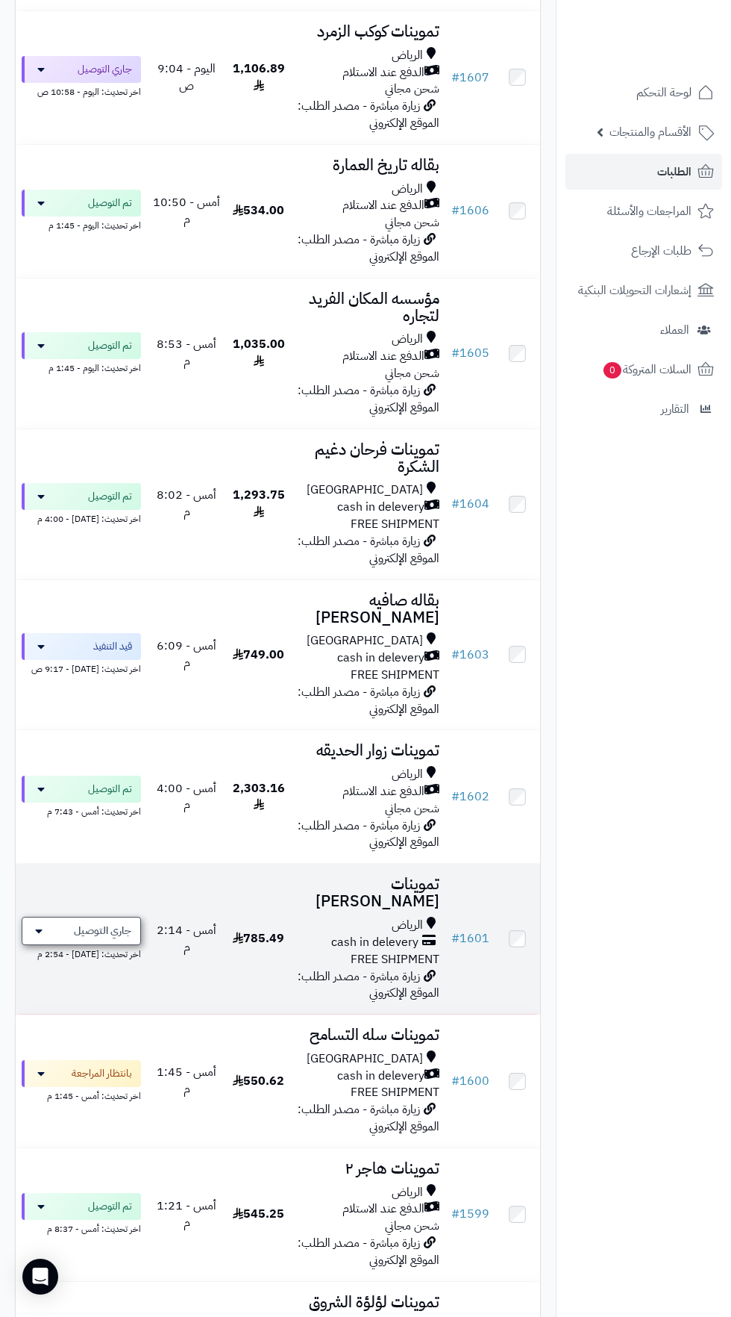
click at [86, 923] on span "جاري التوصيل" at bounding box center [102, 930] width 57 height 15
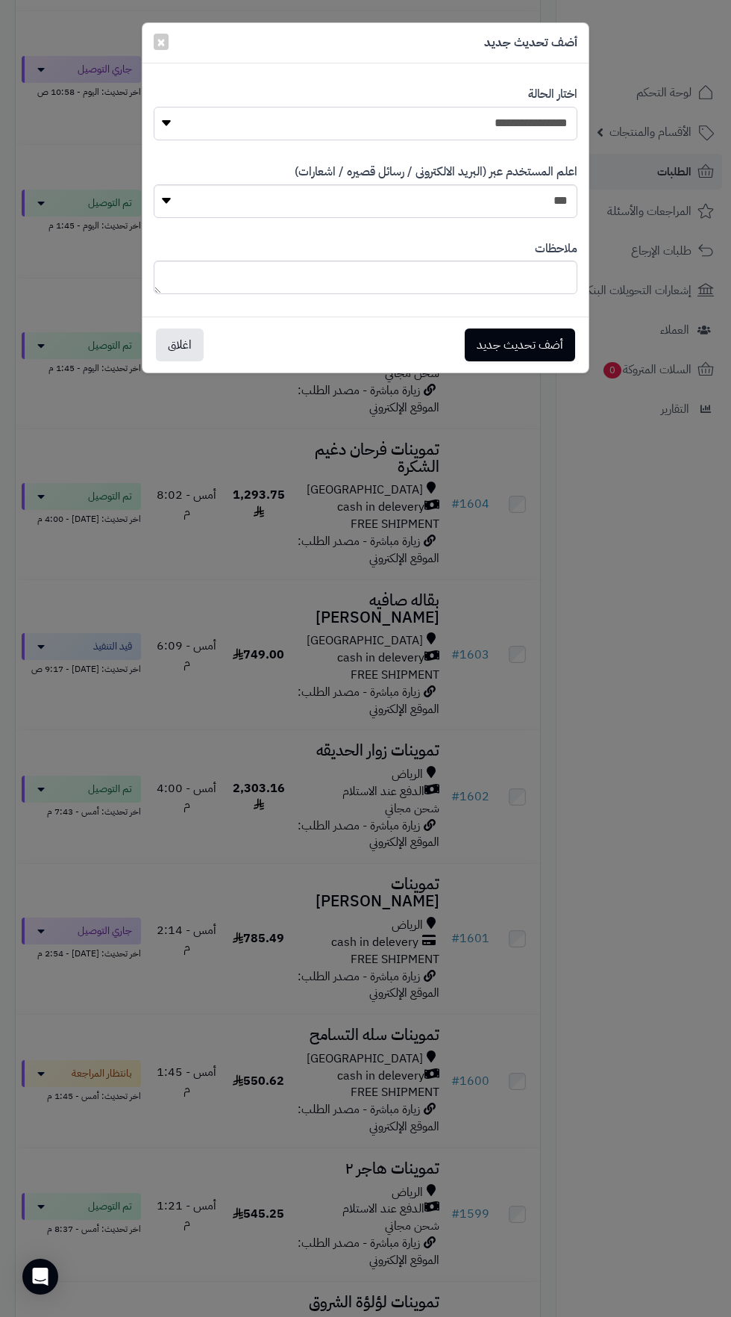
click at [511, 124] on select "**********" at bounding box center [366, 124] width 424 height 34
select select "**"
click at [526, 347] on button "أضف تحديث جديد" at bounding box center [520, 344] width 110 height 33
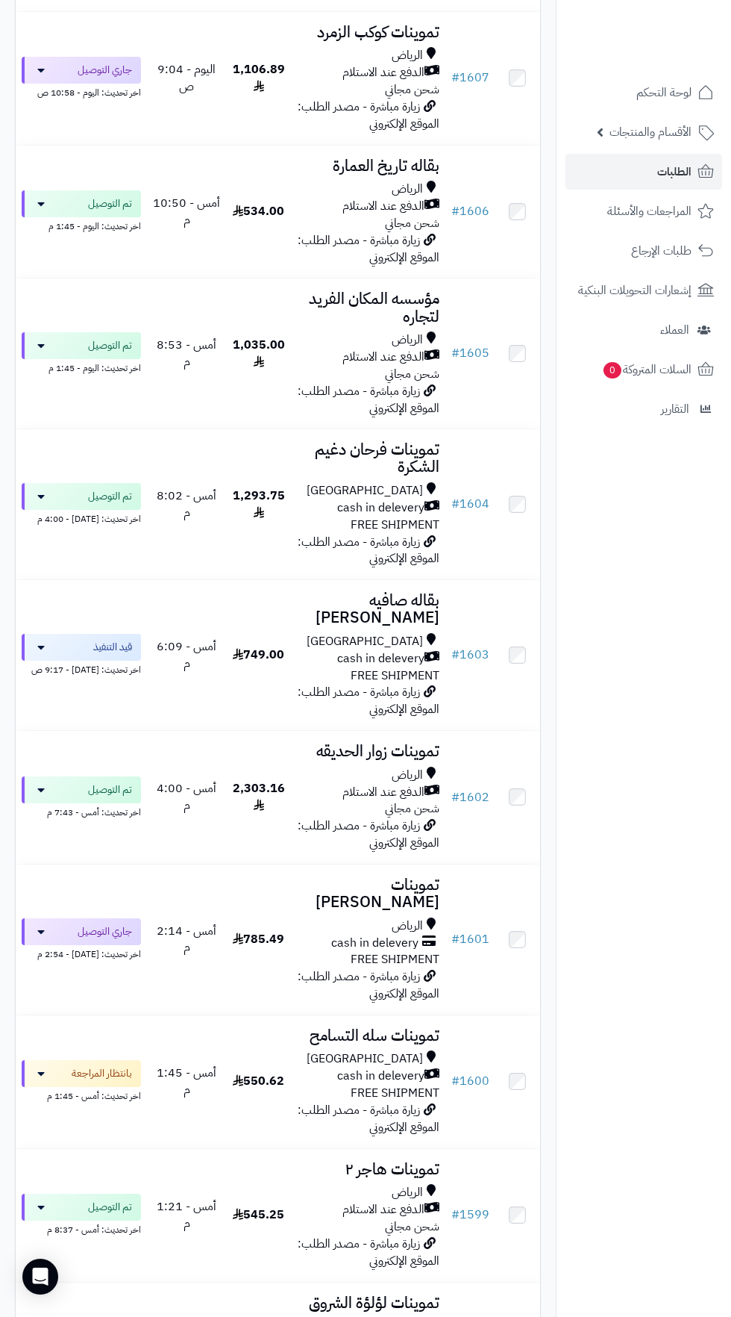
scroll to position [1105, 0]
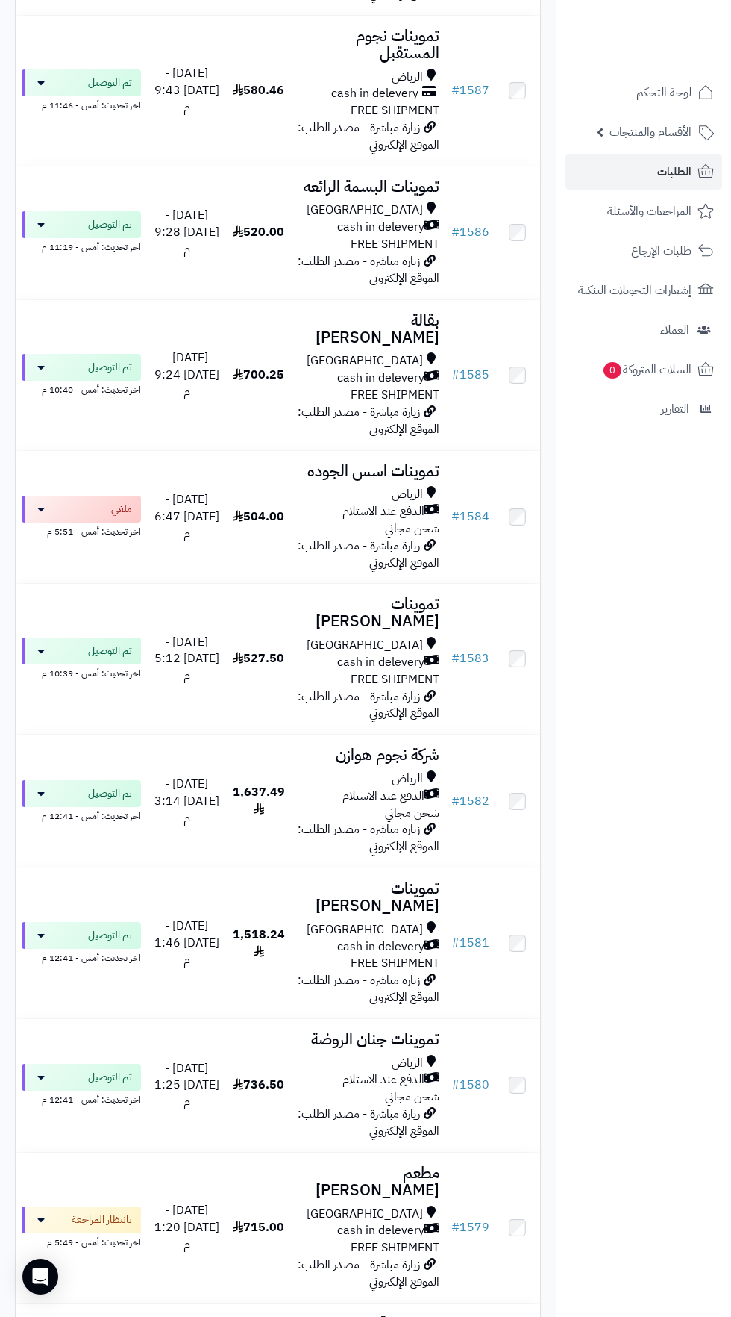
scroll to position [3786, 0]
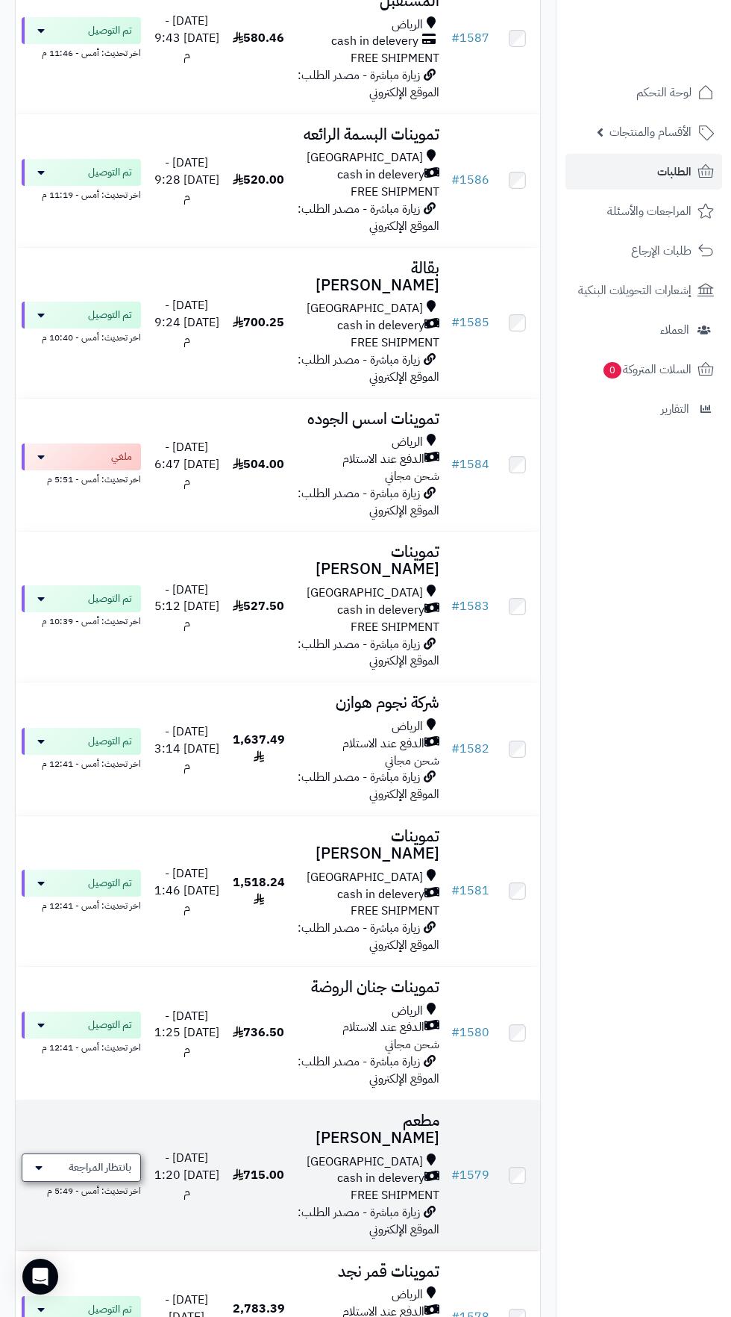
click at [87, 1160] on span "بانتظار المراجعة" at bounding box center [100, 1167] width 63 height 15
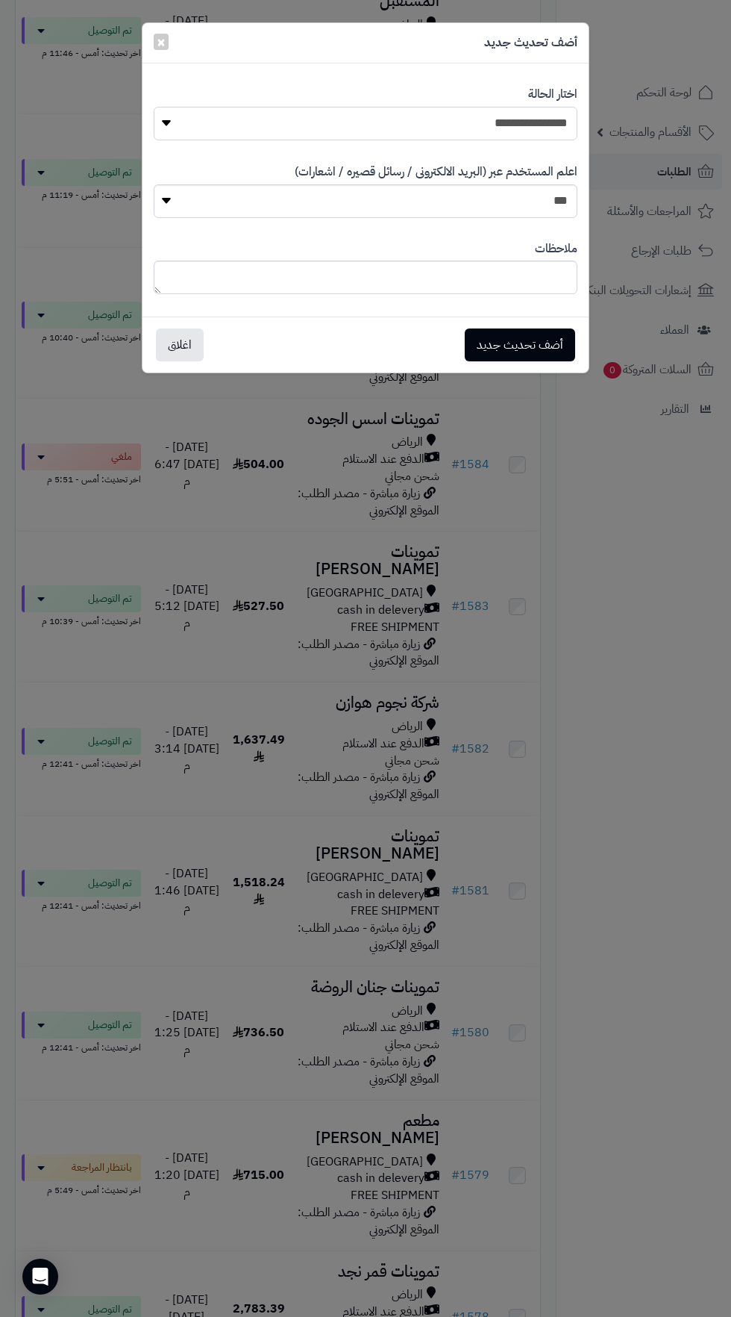
click at [531, 120] on select "**********" at bounding box center [366, 124] width 424 height 34
select select "*"
click at [546, 122] on select "**********" at bounding box center [366, 124] width 424 height 34
click at [518, 344] on button "أضف تحديث جديد" at bounding box center [520, 344] width 110 height 33
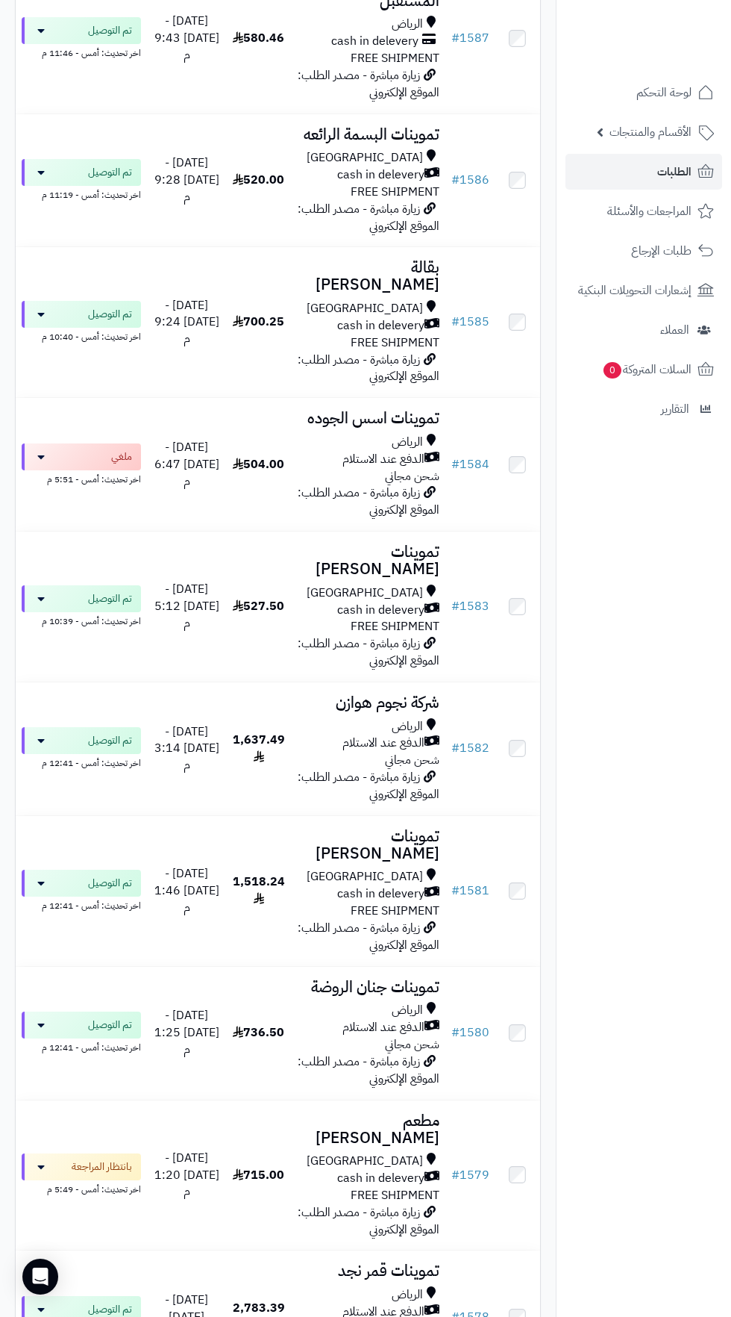
scroll to position [3925, 0]
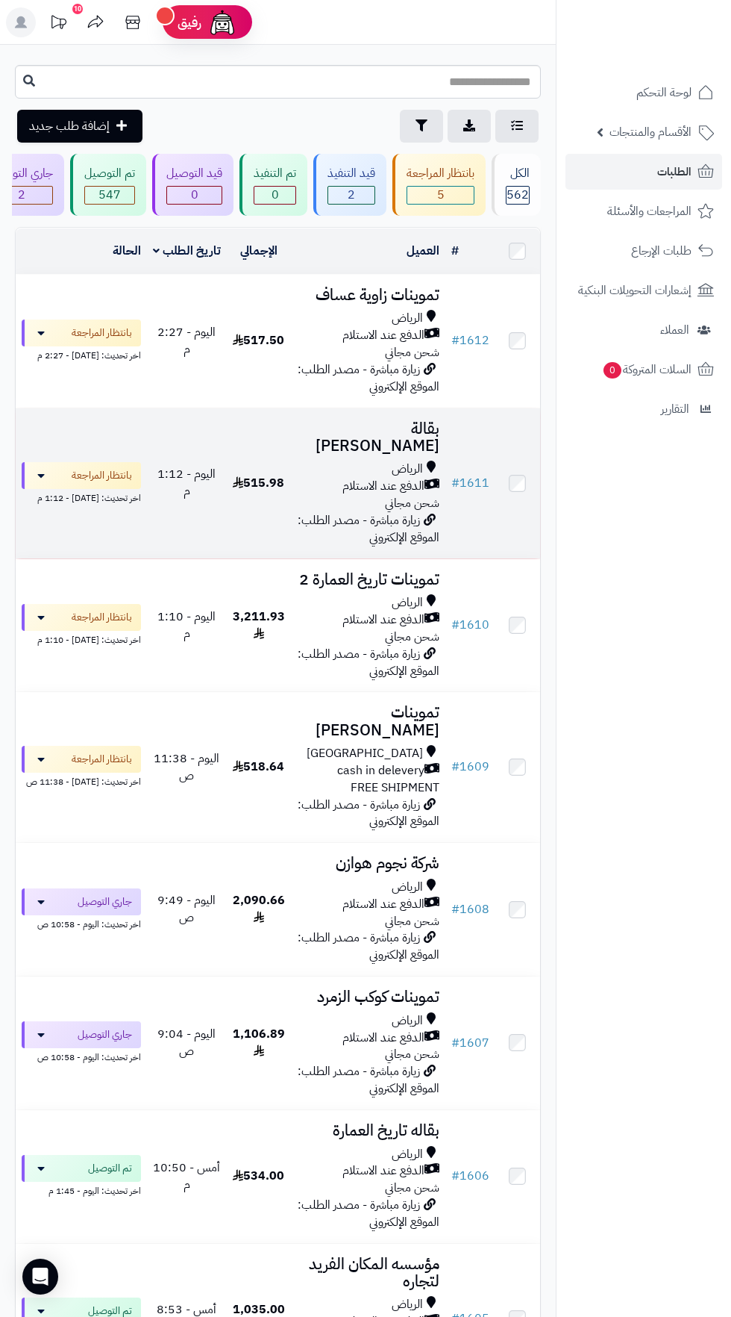
click at [382, 480] on span "الدفع عند الاستلام" at bounding box center [384, 486] width 82 height 17
click at [92, 473] on span "بانتظار المراجعة" at bounding box center [100, 475] width 63 height 15
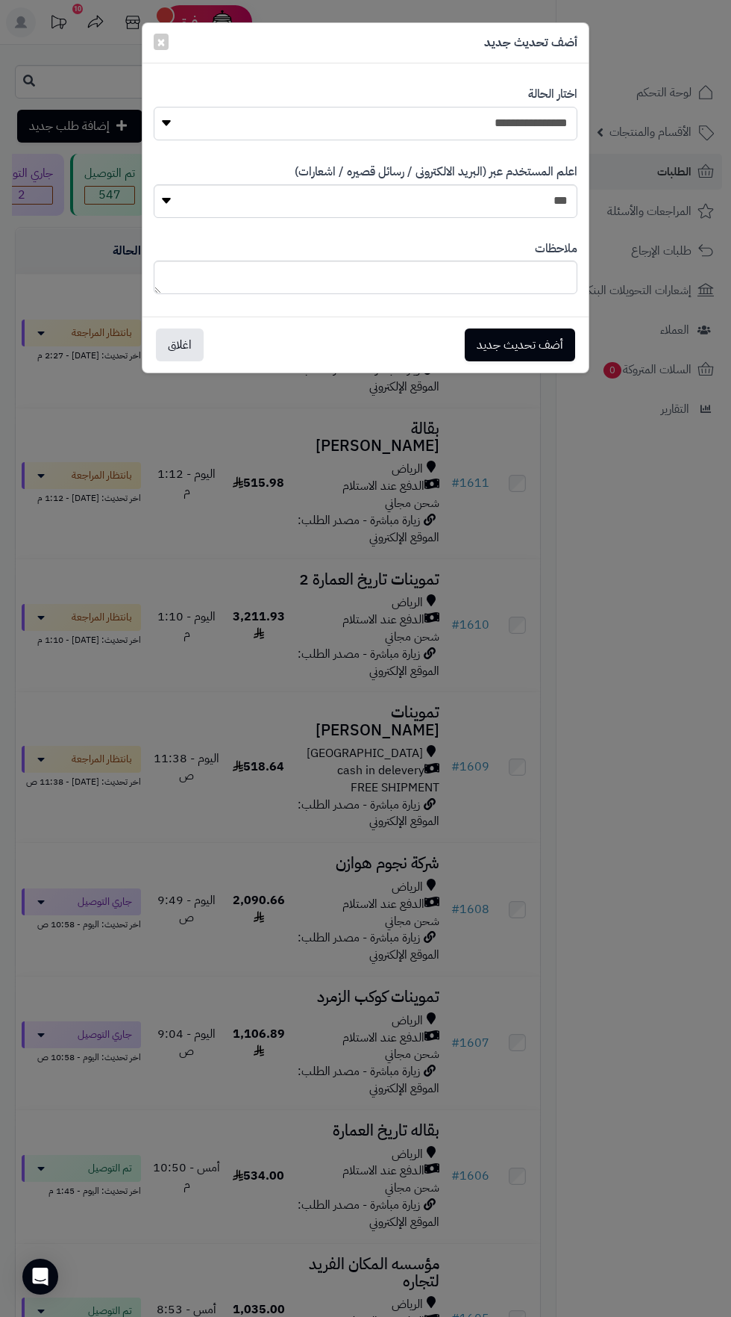
click at [533, 122] on select "**********" at bounding box center [366, 124] width 424 height 34
select select "*"
click at [512, 342] on button "أضف تحديث جديد" at bounding box center [520, 344] width 110 height 33
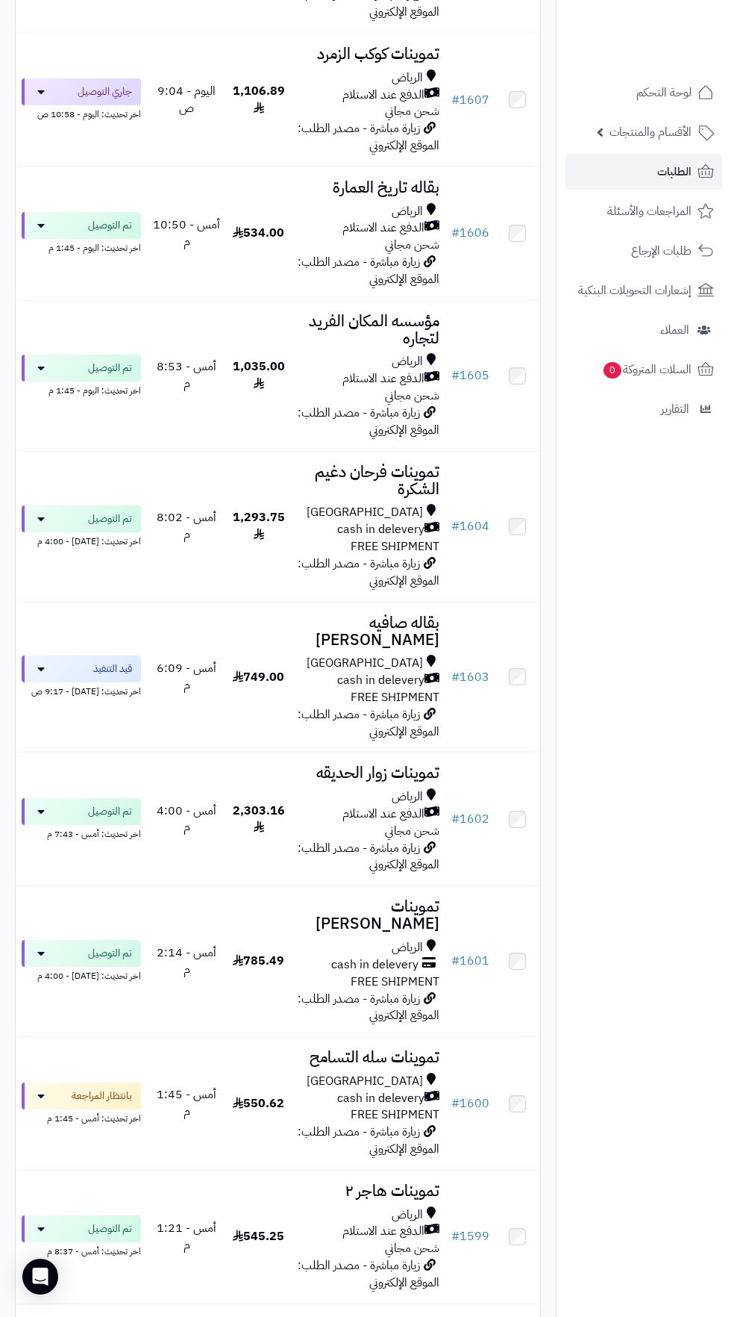
scroll to position [956, 0]
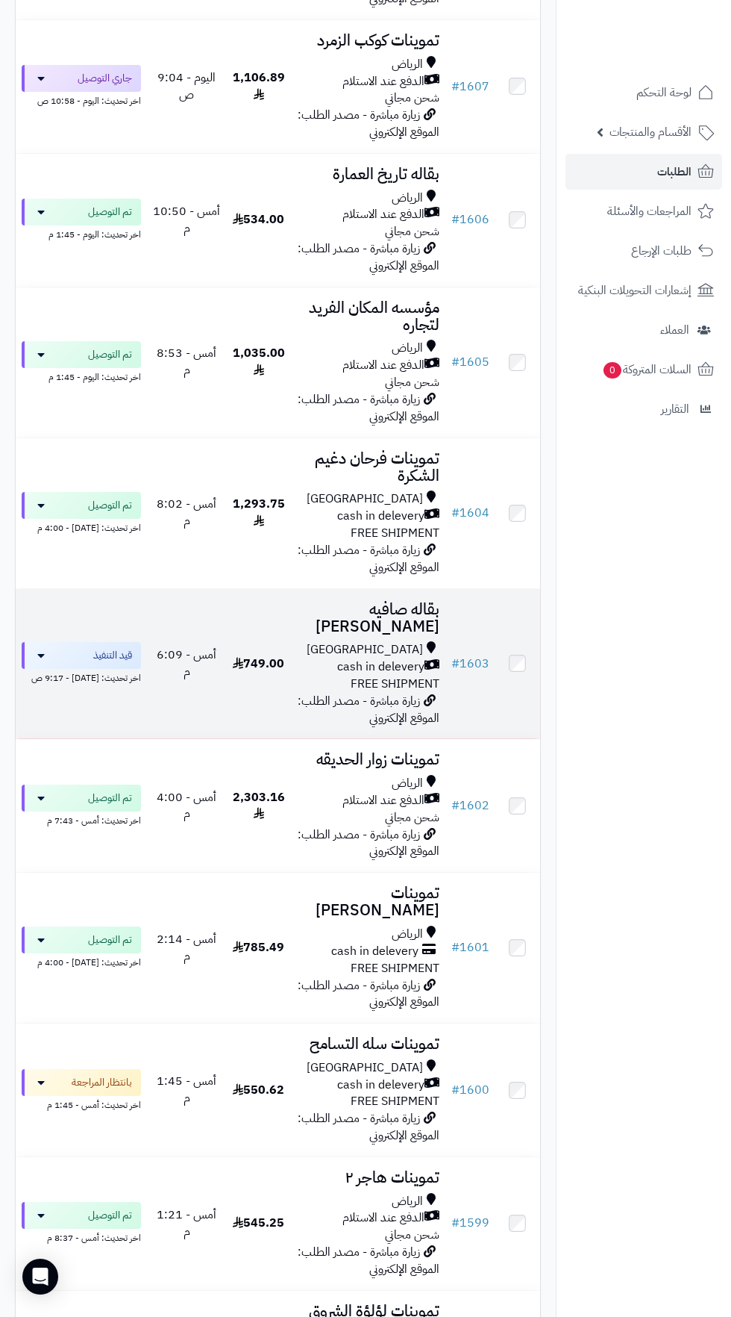
click at [382, 658] on span "cash in delevery" at bounding box center [380, 666] width 87 height 17
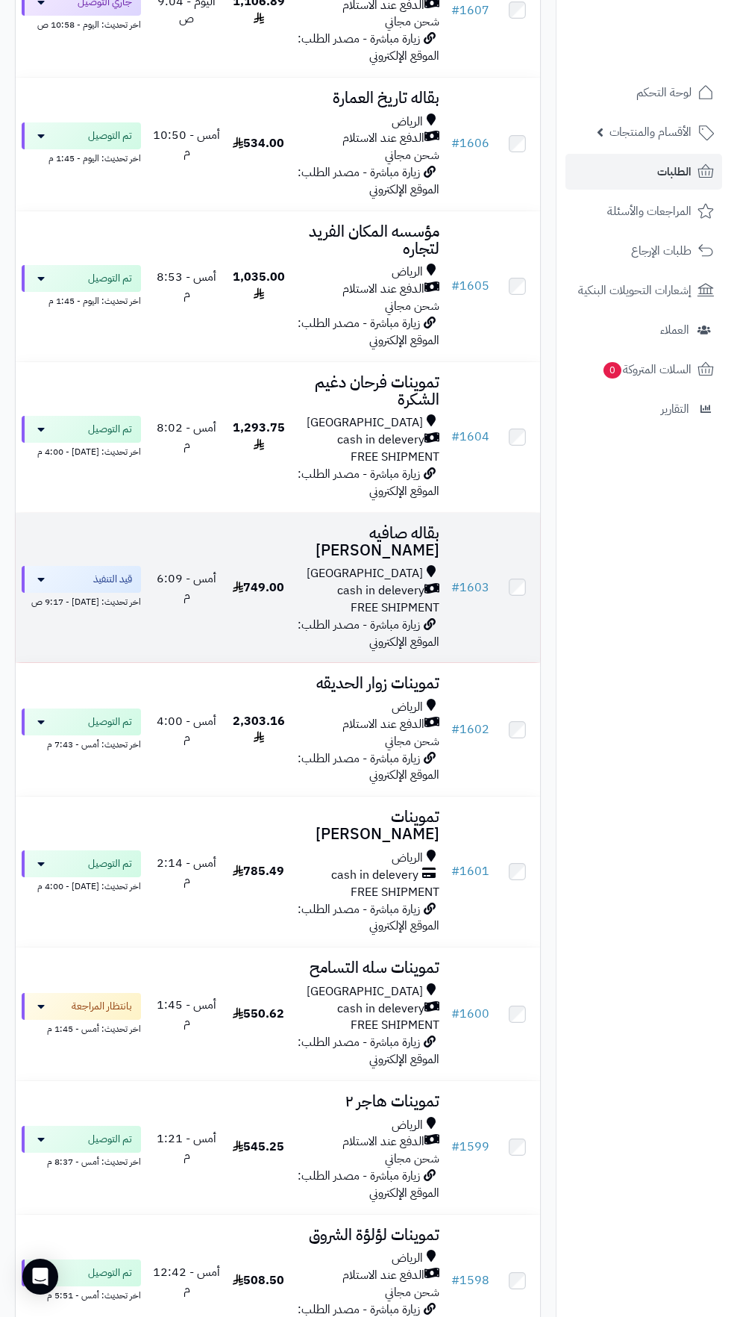
scroll to position [1048, 0]
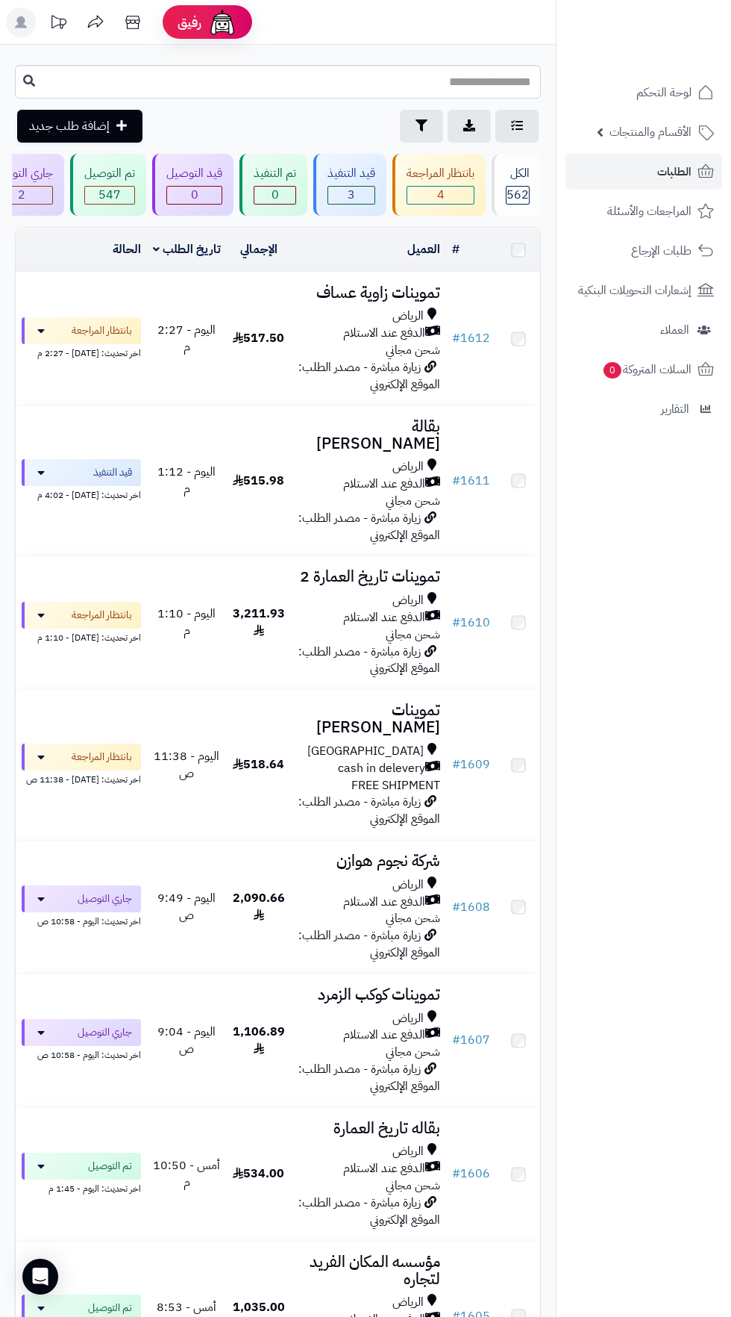
scroll to position [1048, 0]
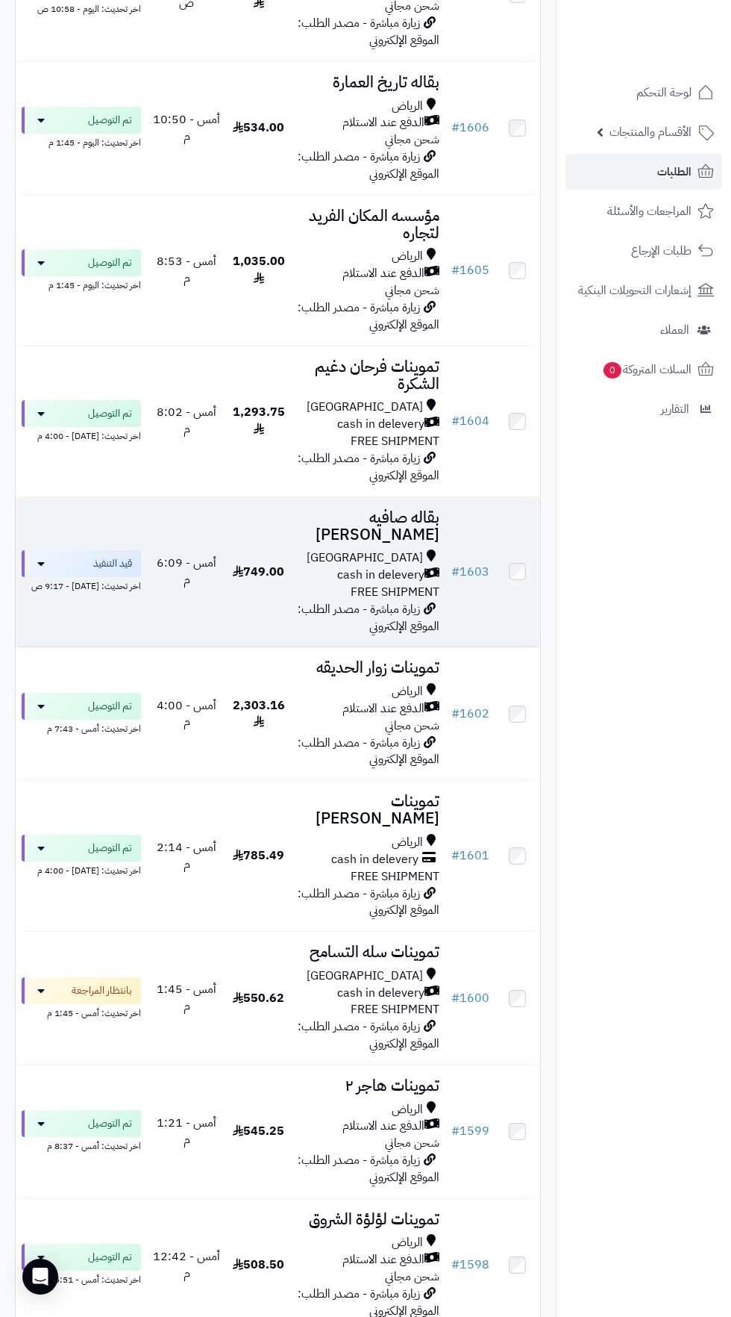
click at [111, 577] on div "اخر تحديث: [DATE] - 9:17 ص" at bounding box center [81, 585] width 119 height 16
click at [96, 556] on span "قيد التنفيذ" at bounding box center [109, 563] width 45 height 15
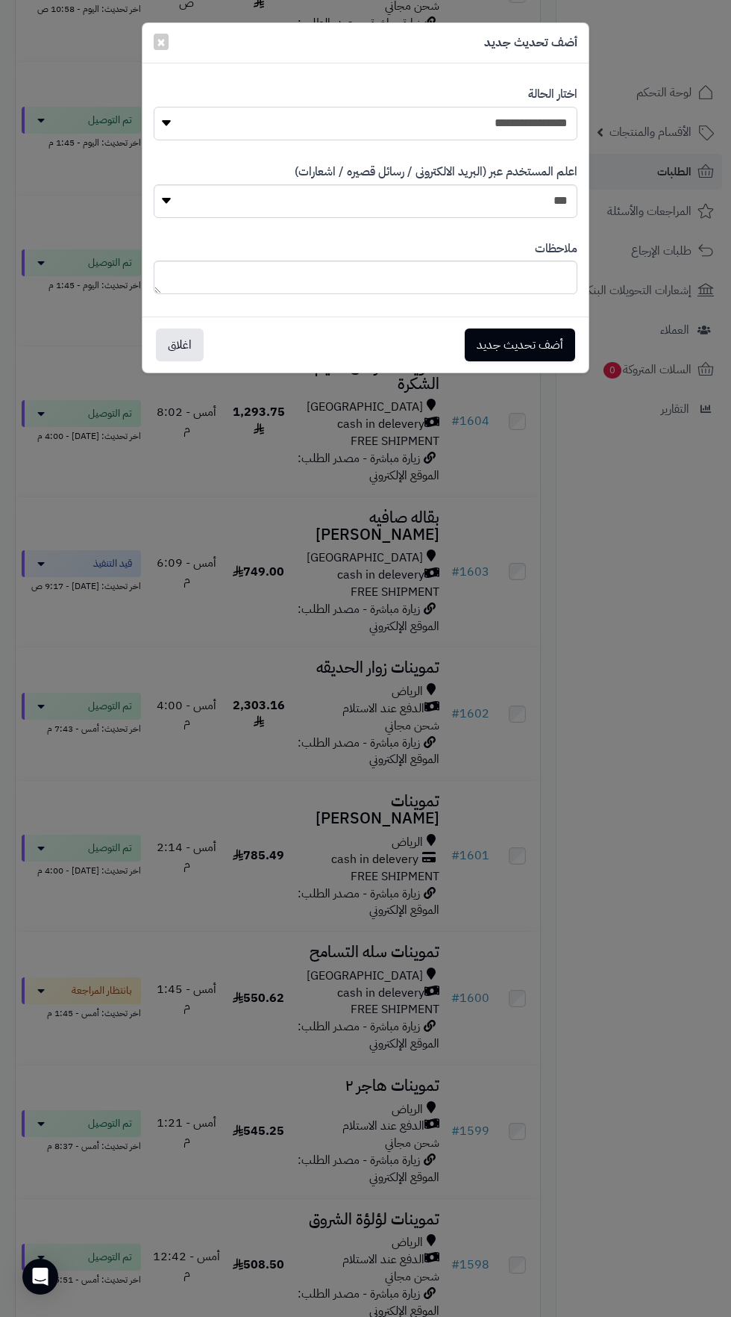
click at [521, 116] on select "**********" at bounding box center [366, 124] width 424 height 34
select select "**"
click at [543, 346] on button "أضف تحديث جديد" at bounding box center [520, 344] width 110 height 33
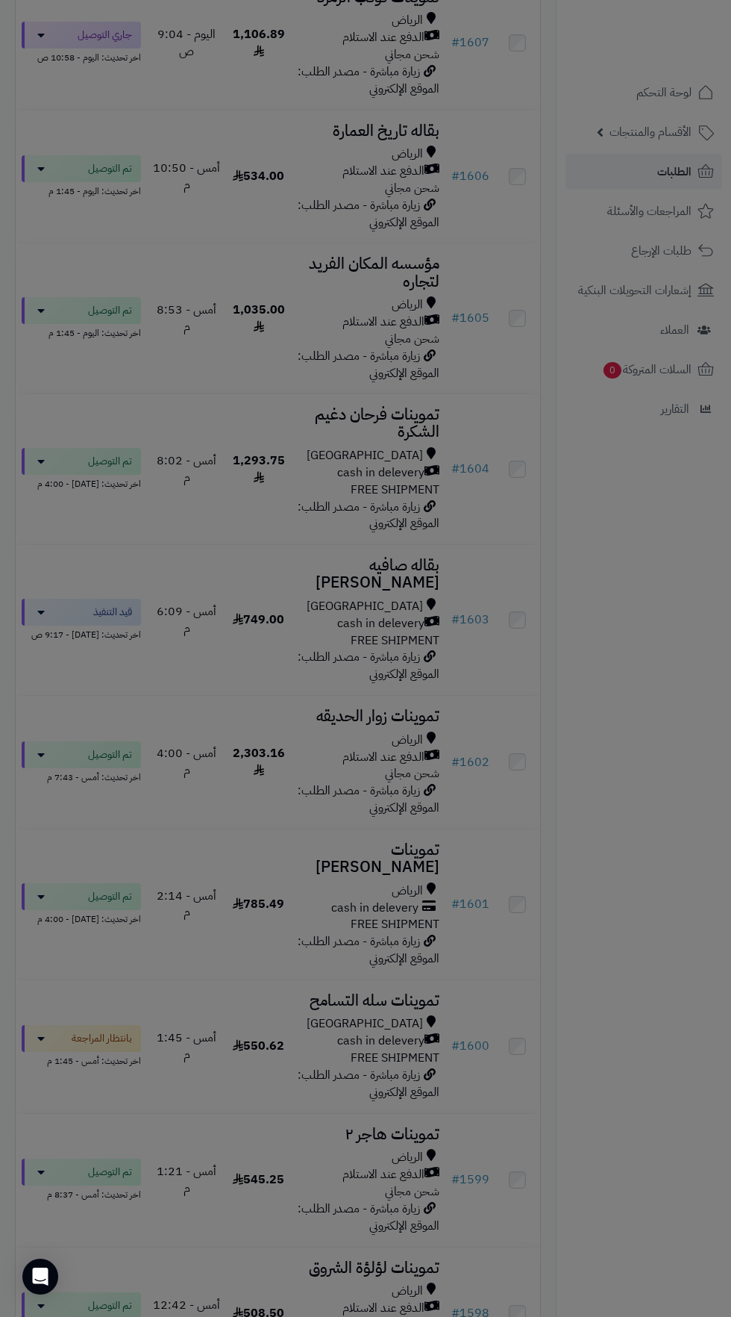
scroll to position [1096, 0]
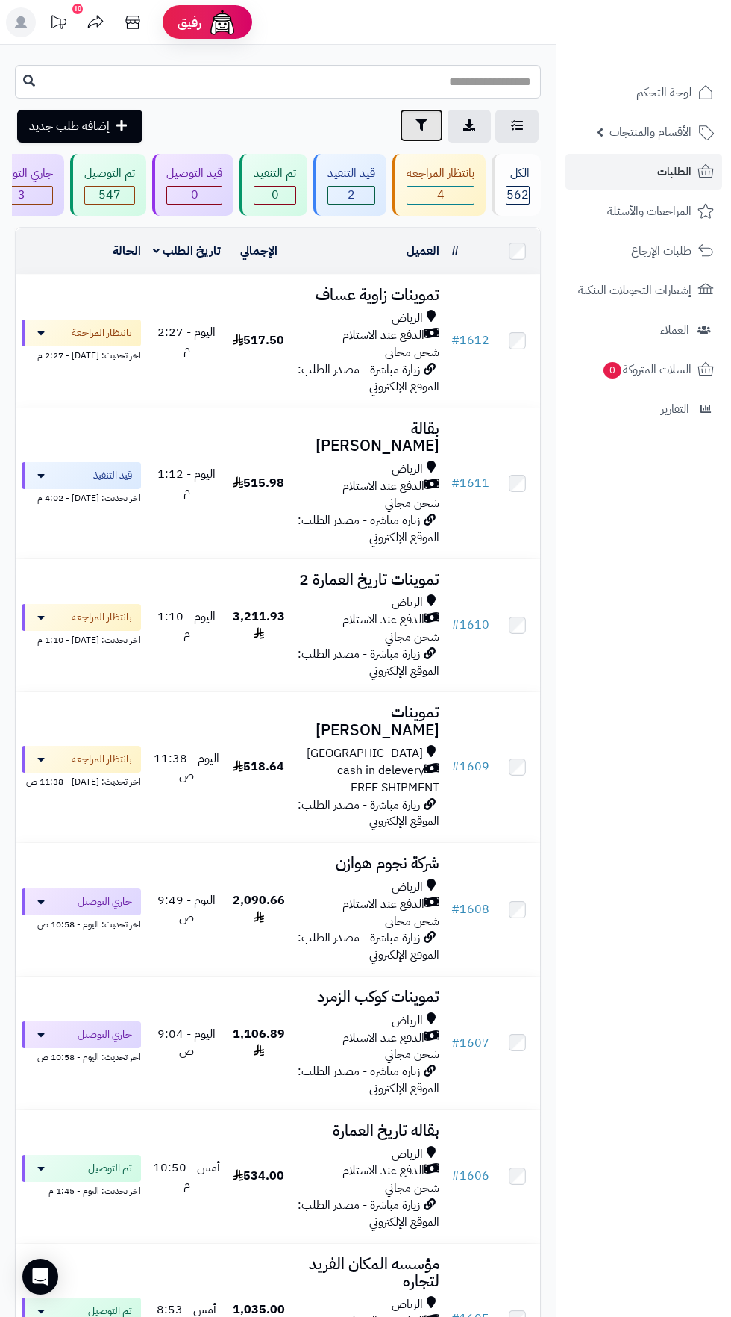
click at [417, 127] on icon "button" at bounding box center [422, 125] width 12 height 12
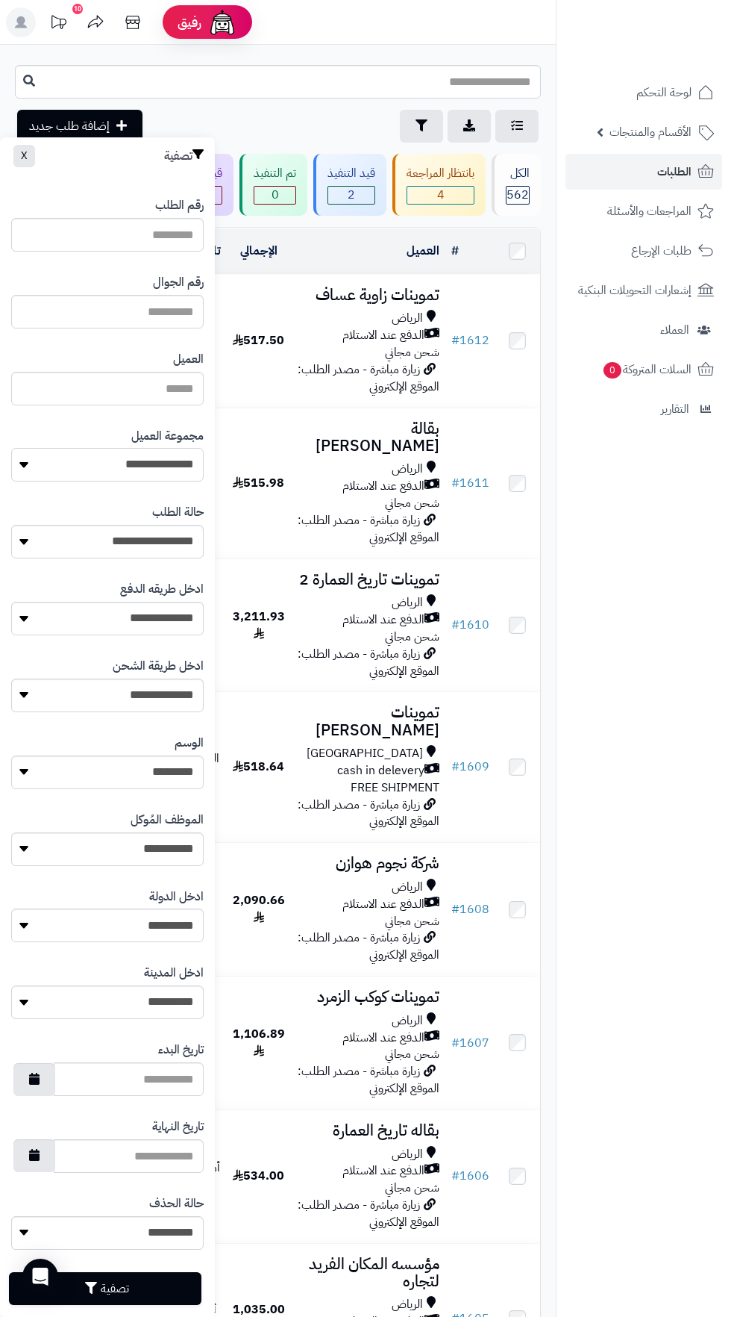
click at [171, 464] on select "**********" at bounding box center [107, 465] width 193 height 34
select select "*"
click at [152, 1284] on button "تصفية" at bounding box center [105, 1287] width 193 height 33
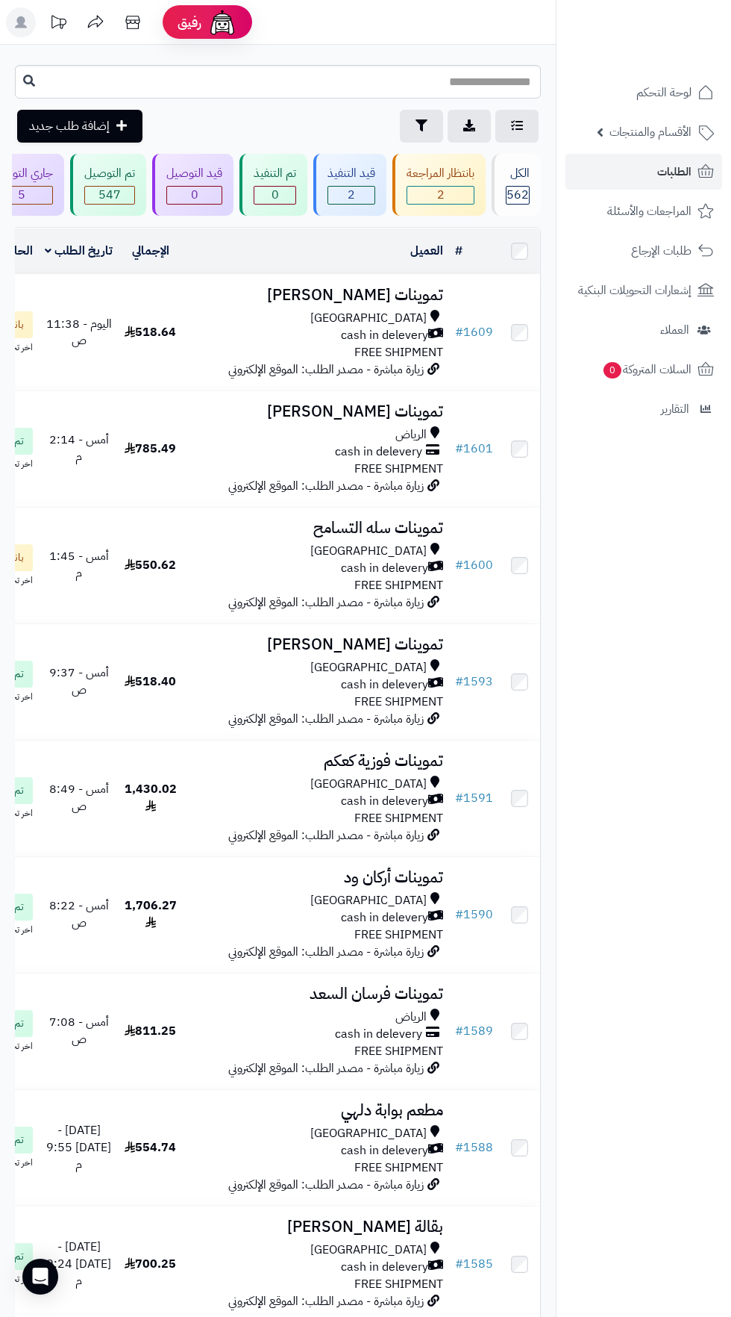
scroll to position [0, -85]
